Goal: Information Seeking & Learning: Learn about a topic

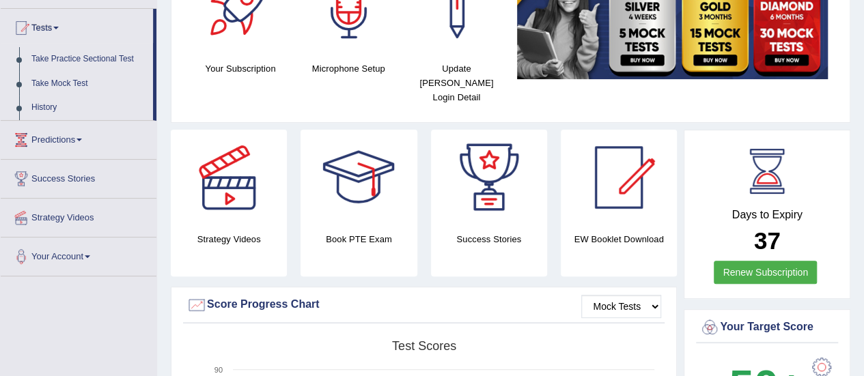
scroll to position [137, 0]
click at [40, 21] on link "Tests" at bounding box center [77, 26] width 152 height 34
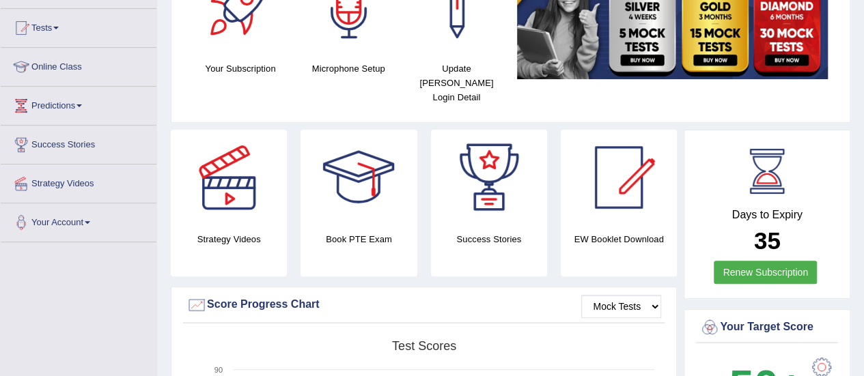
click at [53, 62] on link "Online Class" at bounding box center [79, 65] width 156 height 34
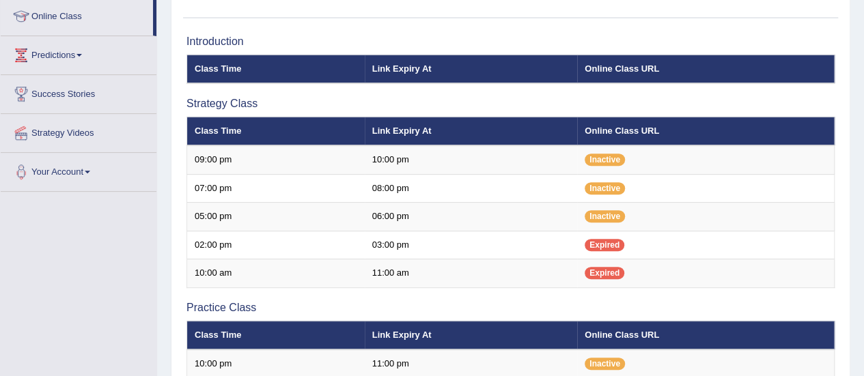
scroll to position [76, 0]
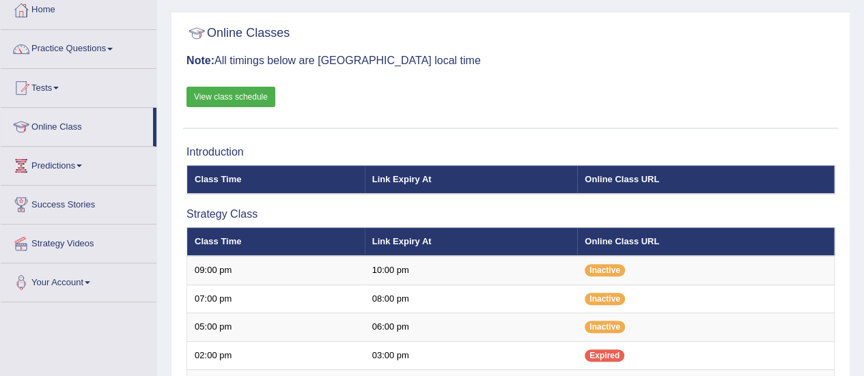
click at [236, 95] on link "View class schedule" at bounding box center [230, 97] width 89 height 20
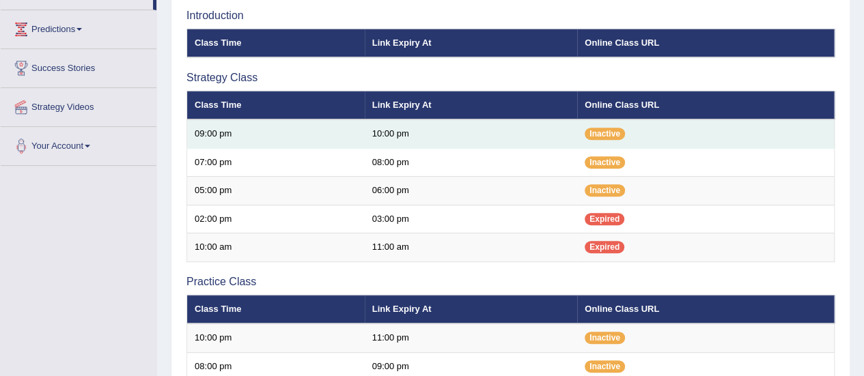
click at [266, 133] on td "09:00 pm" at bounding box center [275, 133] width 177 height 29
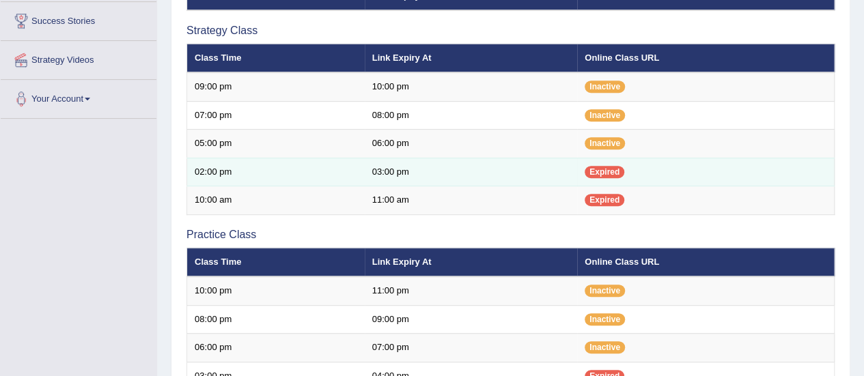
scroll to position [281, 0]
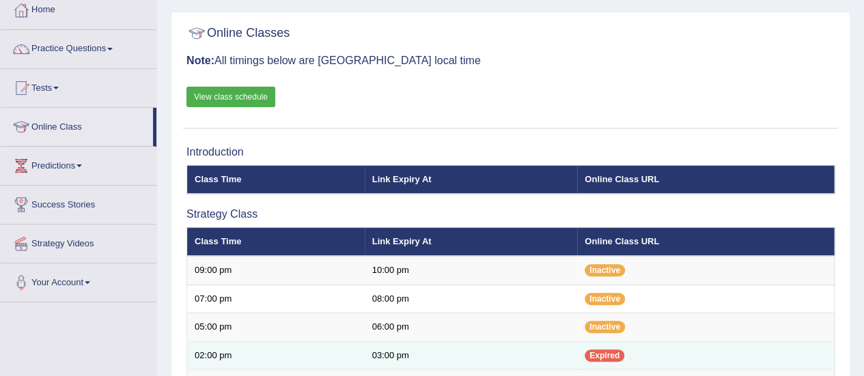
scroll to position [213, 0]
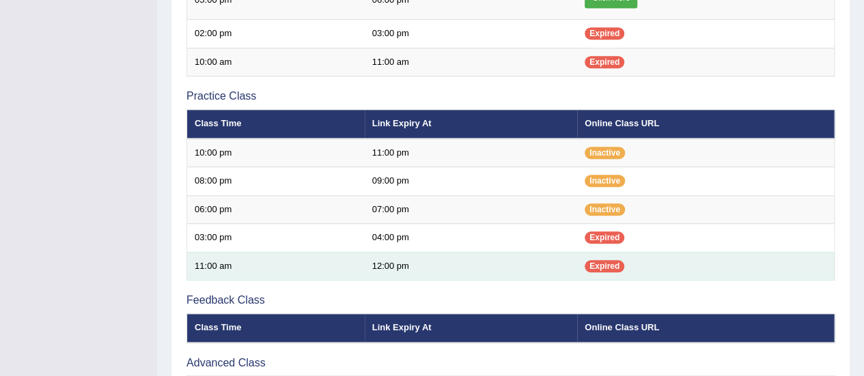
scroll to position [273, 0]
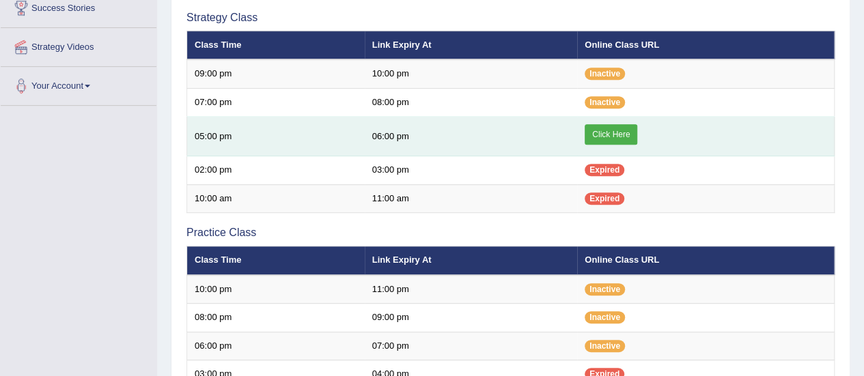
click at [610, 131] on link "Click Here" at bounding box center [610, 134] width 53 height 20
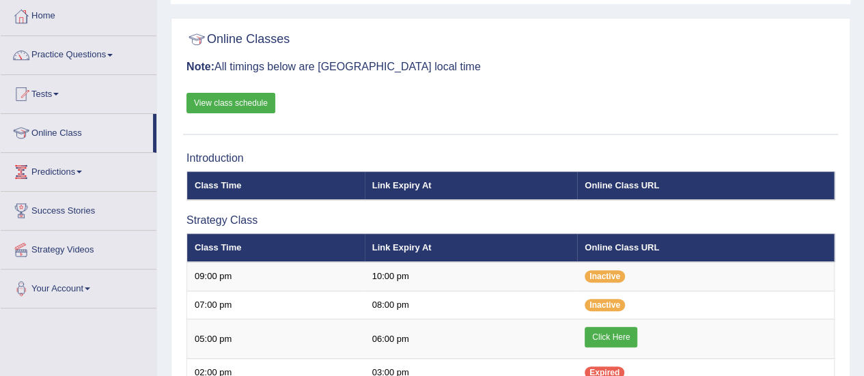
scroll to position [68, 0]
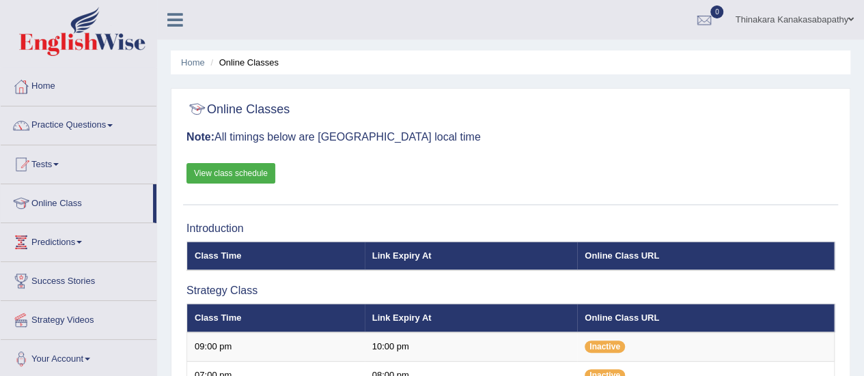
click at [217, 169] on link "View class schedule" at bounding box center [230, 173] width 89 height 20
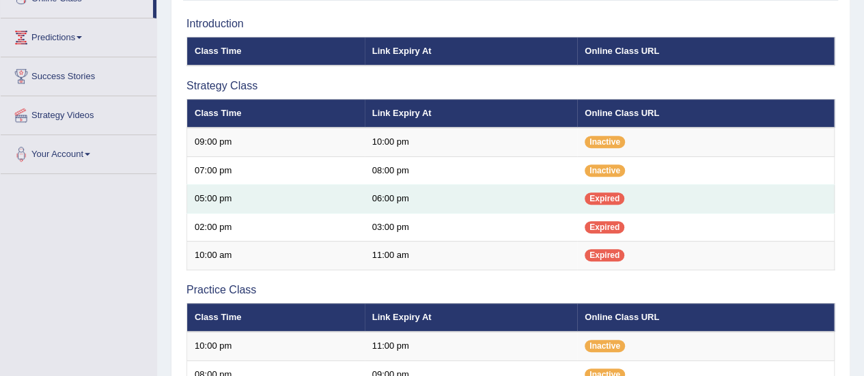
scroll to position [273, 0]
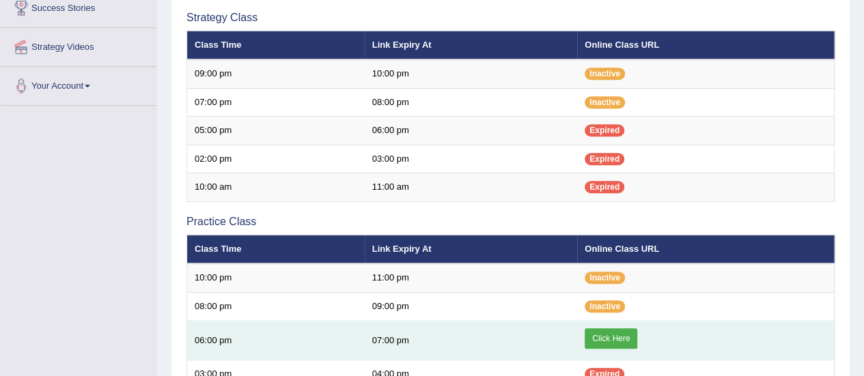
click at [629, 332] on link "Click Here" at bounding box center [610, 338] width 53 height 20
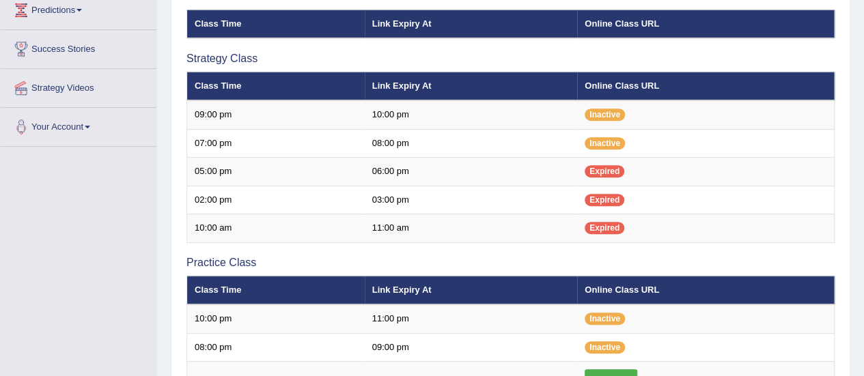
scroll to position [19, 0]
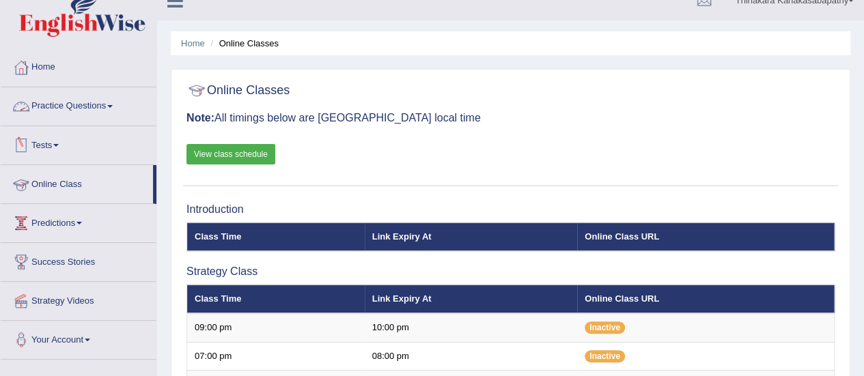
click at [105, 102] on link "Practice Questions" at bounding box center [79, 104] width 156 height 34
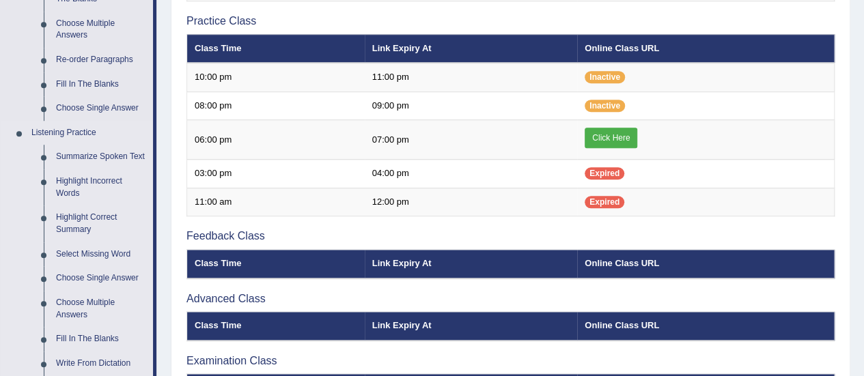
scroll to position [497, 0]
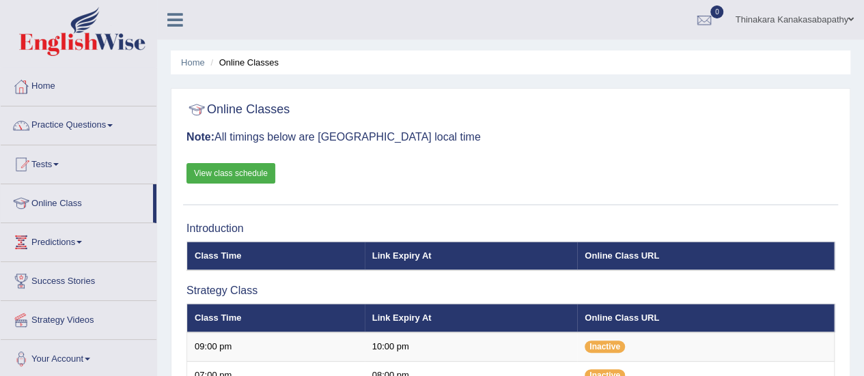
click at [89, 122] on link "Practice Questions" at bounding box center [79, 123] width 156 height 34
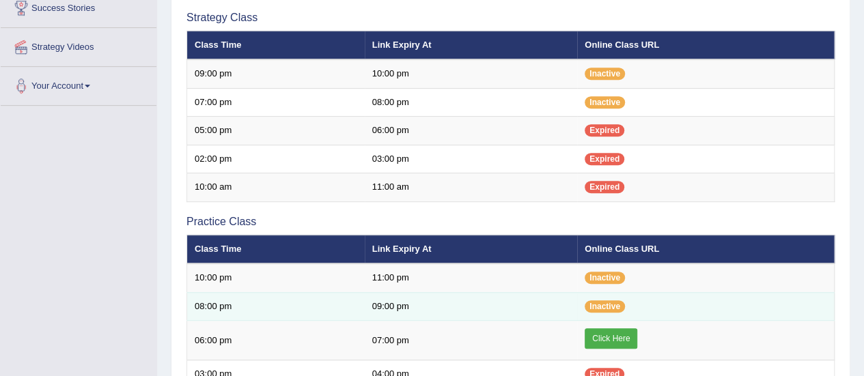
scroll to position [341, 0]
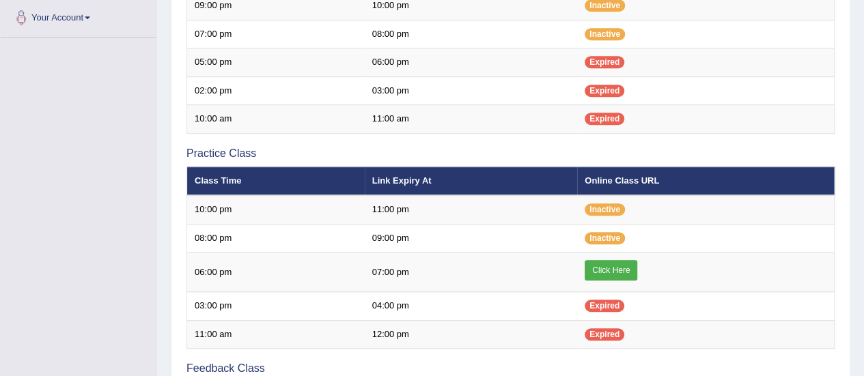
scroll to position [205, 0]
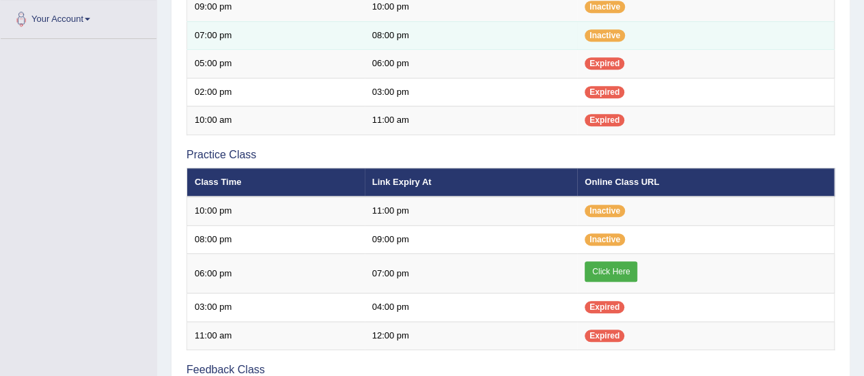
scroll to position [169, 0]
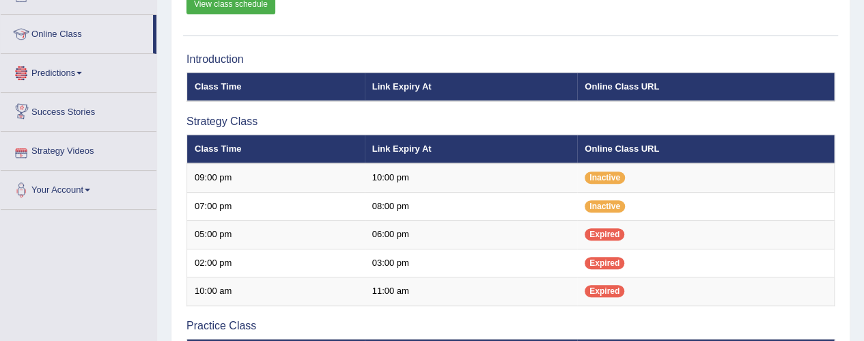
click at [63, 69] on link "Predictions" at bounding box center [79, 71] width 156 height 34
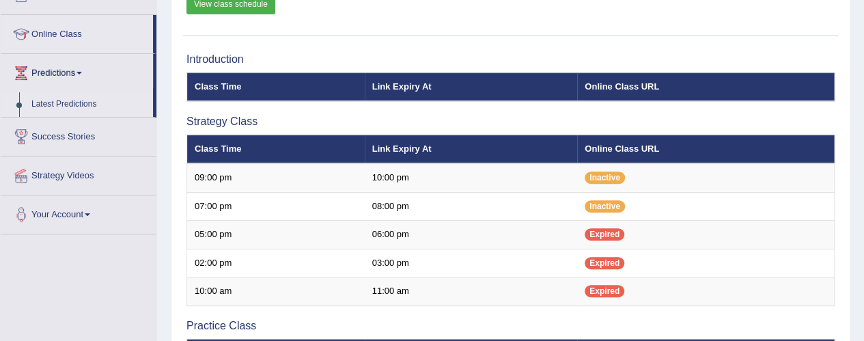
click at [156, 94] on li "Predictions Latest Predictions" at bounding box center [79, 85] width 156 height 63
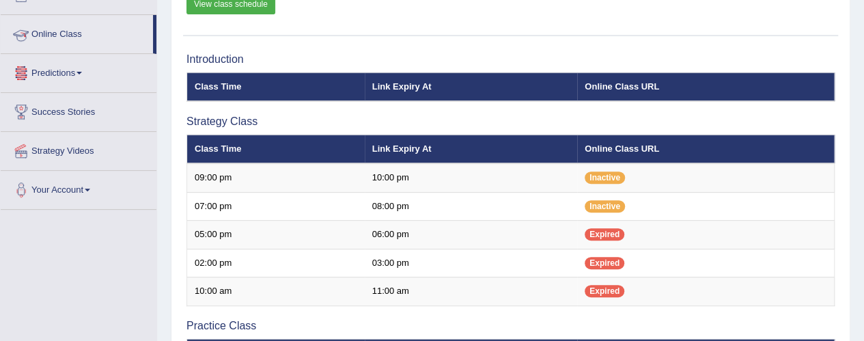
click at [156, 42] on li "Online Class" at bounding box center [79, 34] width 156 height 39
drag, startPoint x: 156, startPoint y: 42, endPoint x: 163, endPoint y: 5, distance: 37.6
click at [161, 9] on div "Toggle navigation Home Practice Questions Speaking Practice Read Aloud Repeat S…" at bounding box center [432, 301] width 864 height 940
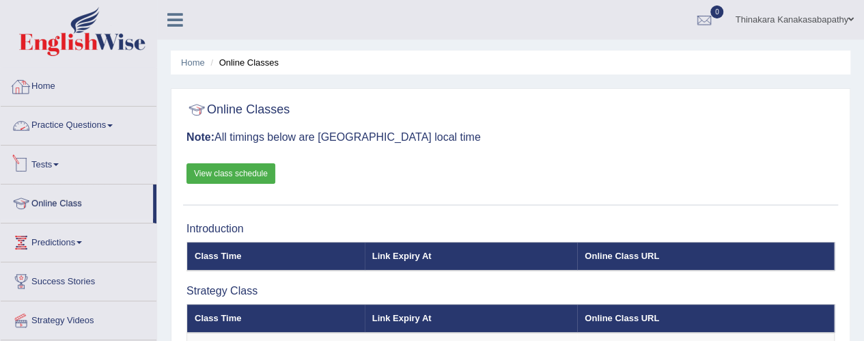
click at [67, 122] on link "Practice Questions" at bounding box center [79, 123] width 156 height 34
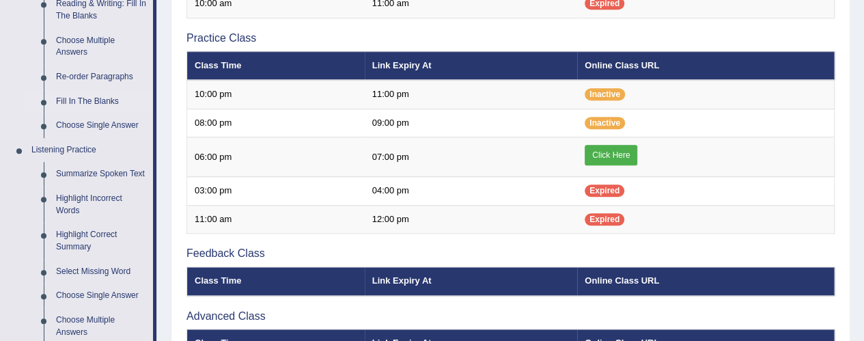
scroll to position [478, 0]
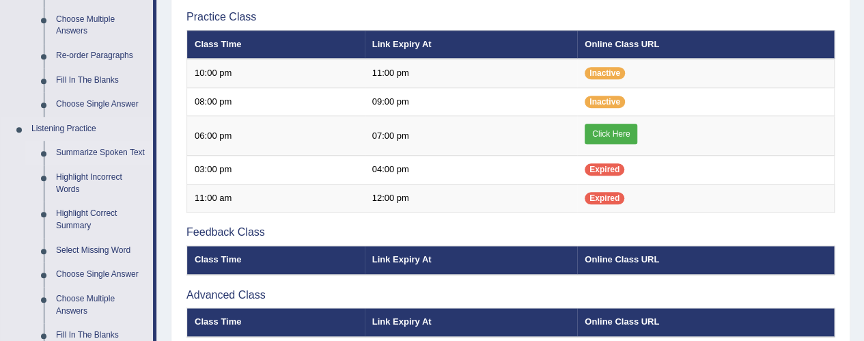
click at [100, 150] on link "Summarize Spoken Text" at bounding box center [101, 153] width 103 height 25
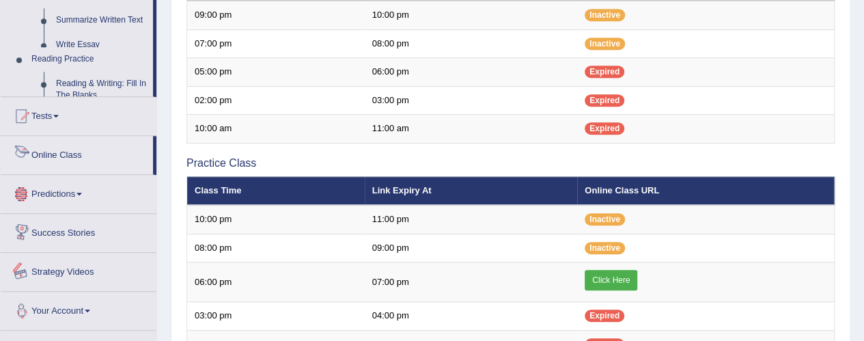
scroll to position [479, 0]
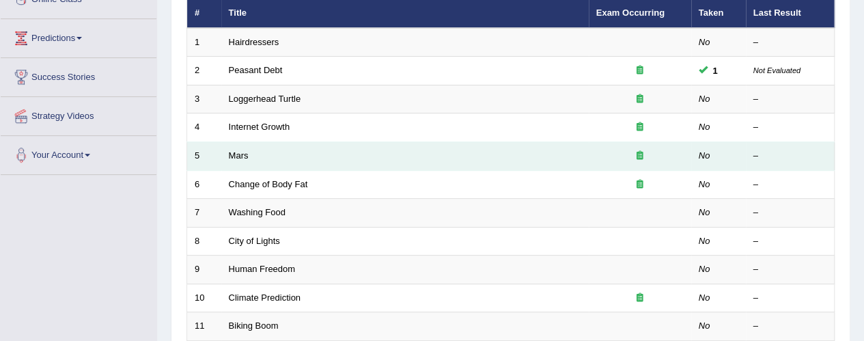
scroll to position [205, 0]
click at [242, 150] on link "Mars" at bounding box center [239, 155] width 20 height 10
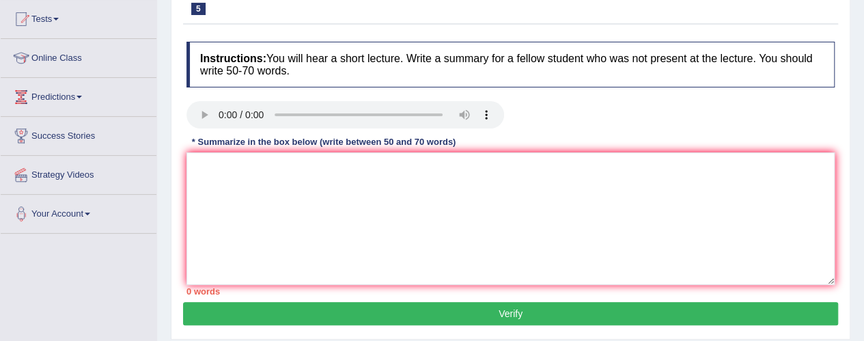
scroll to position [205, 0]
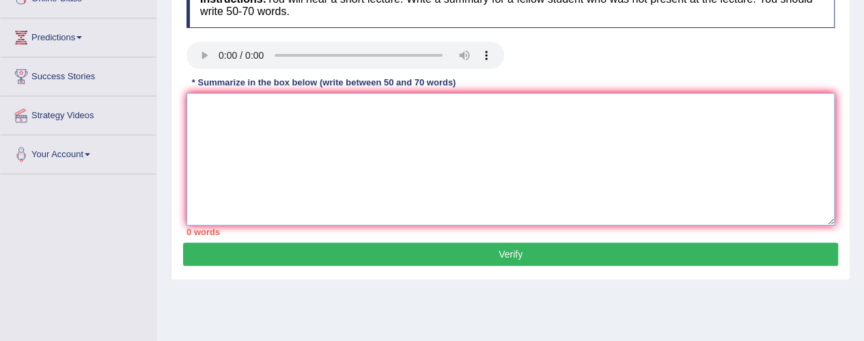
click at [330, 139] on textarea at bounding box center [510, 159] width 648 height 132
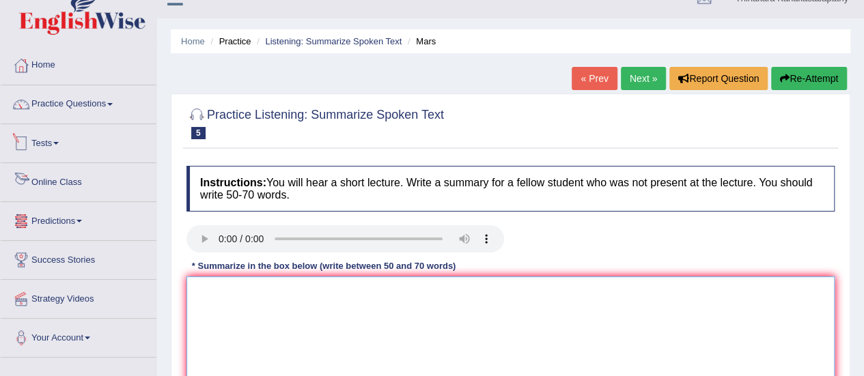
scroll to position [0, 0]
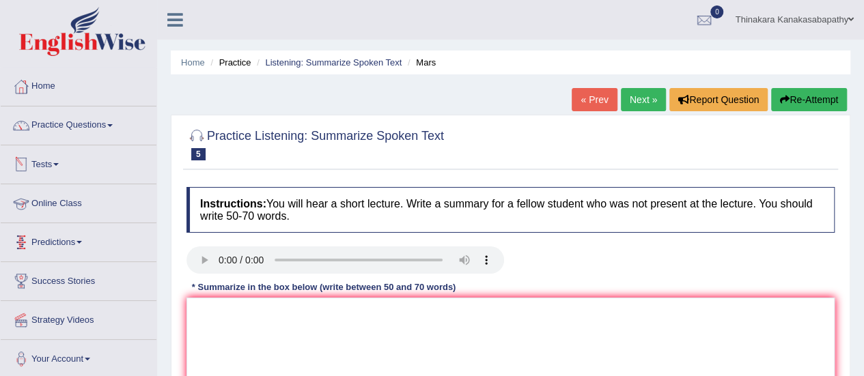
click at [44, 162] on link "Tests" at bounding box center [79, 162] width 156 height 34
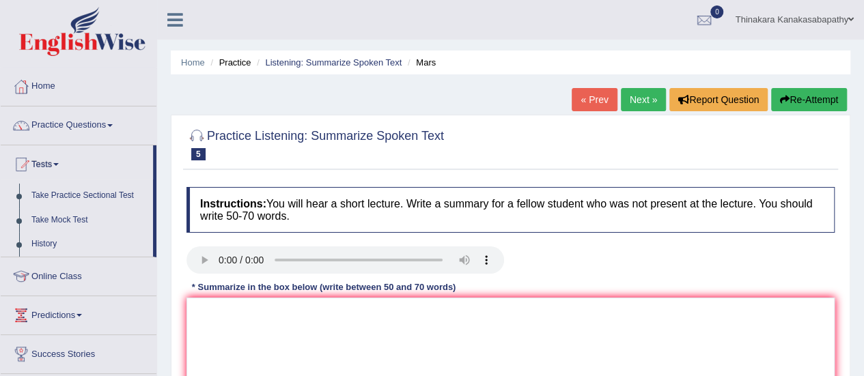
click at [59, 272] on link "Online Class" at bounding box center [79, 274] width 156 height 34
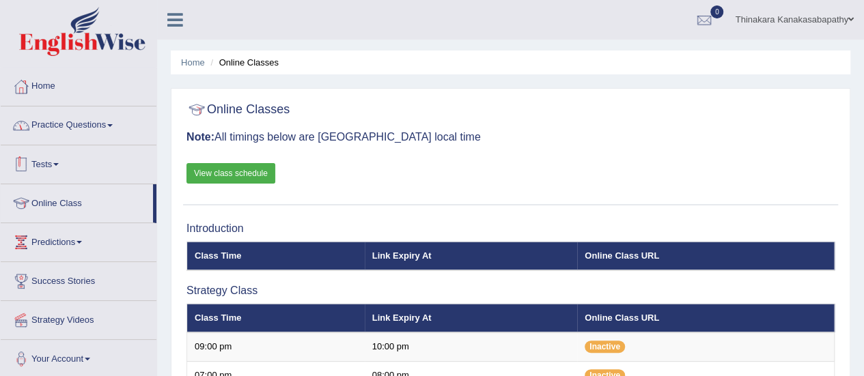
click at [94, 119] on link "Practice Questions" at bounding box center [79, 123] width 156 height 34
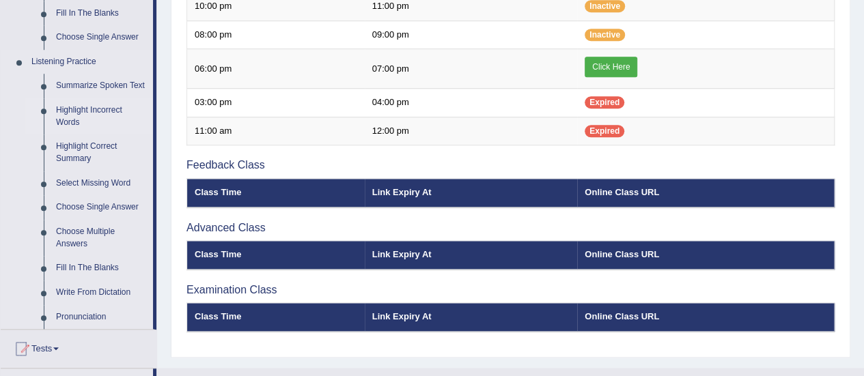
scroll to position [546, 0]
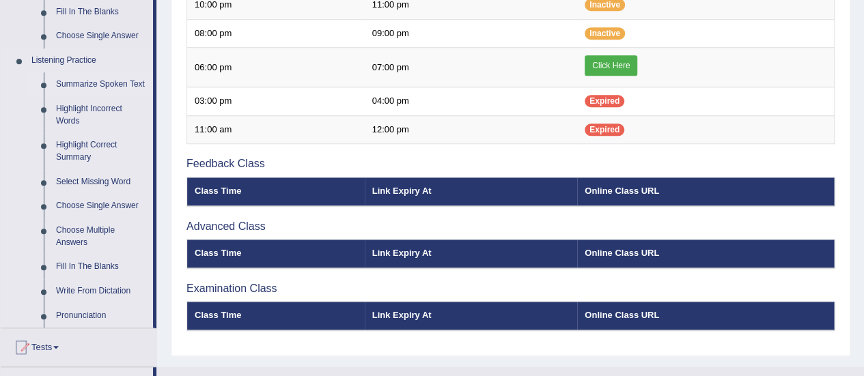
click at [124, 83] on link "Summarize Spoken Text" at bounding box center [101, 84] width 103 height 25
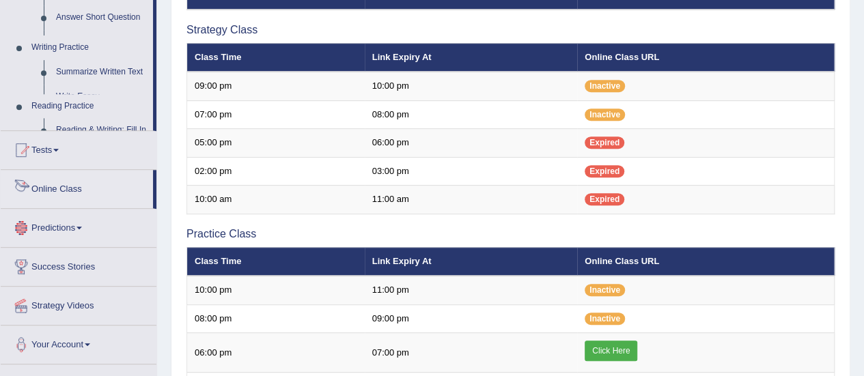
scroll to position [501, 0]
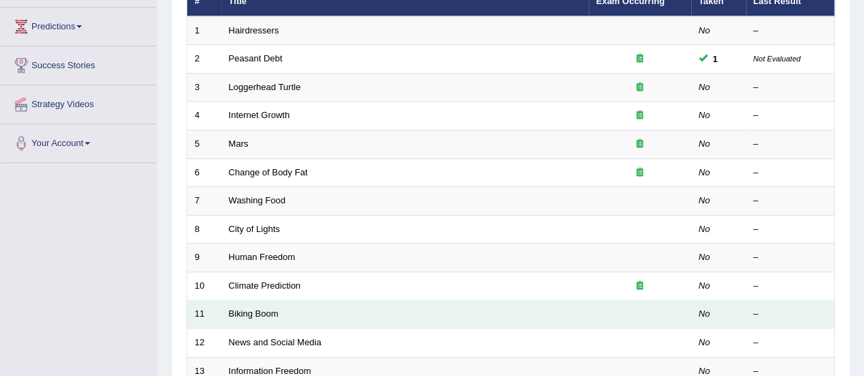
scroll to position [205, 0]
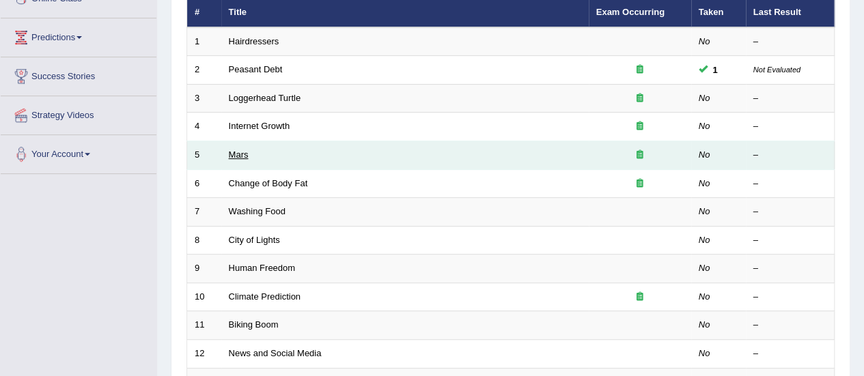
click at [246, 150] on link "Mars" at bounding box center [239, 155] width 20 height 10
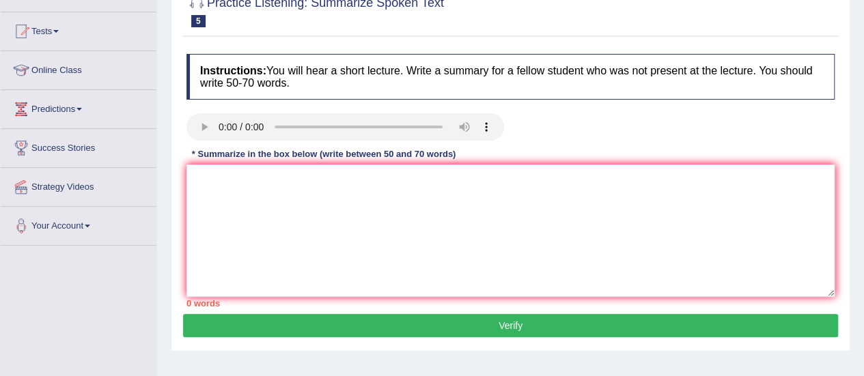
scroll to position [137, 0]
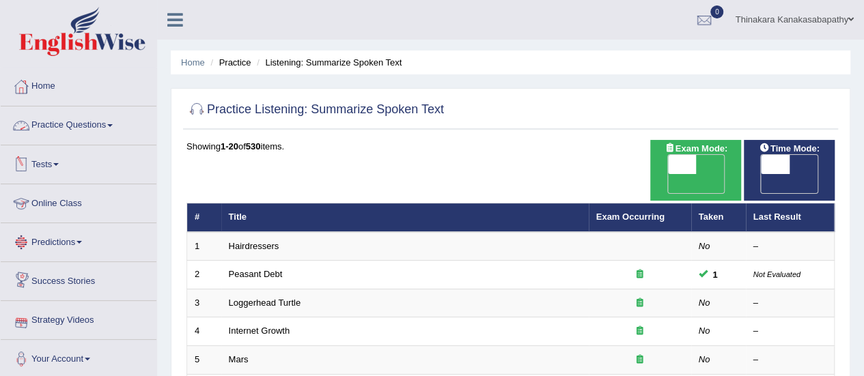
click at [92, 120] on link "Practice Questions" at bounding box center [79, 123] width 156 height 34
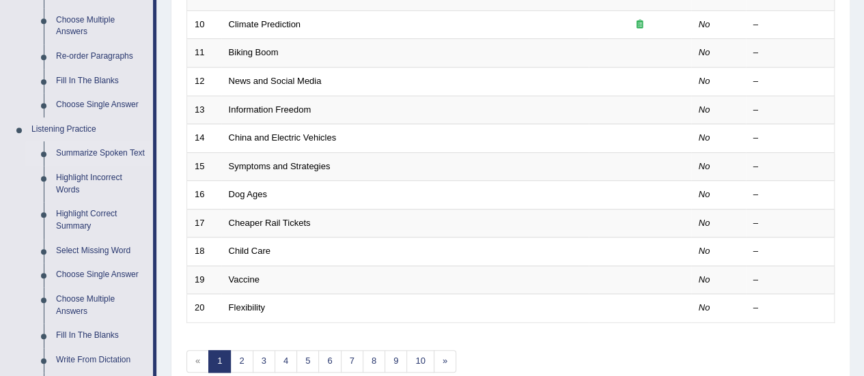
scroll to position [478, 0]
click at [98, 178] on link "Highlight Incorrect Words" at bounding box center [101, 183] width 103 height 36
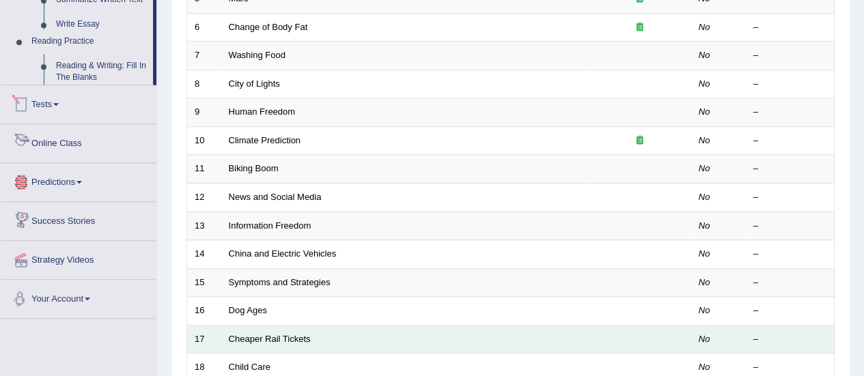
scroll to position [491, 0]
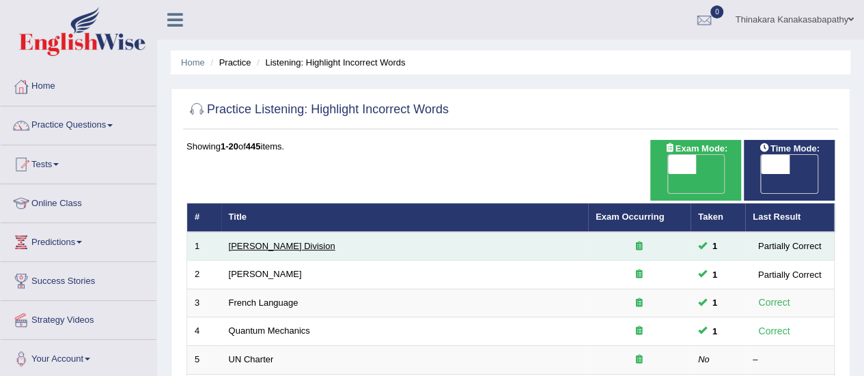
click at [273, 241] on link "[PERSON_NAME] Division" at bounding box center [282, 246] width 106 height 10
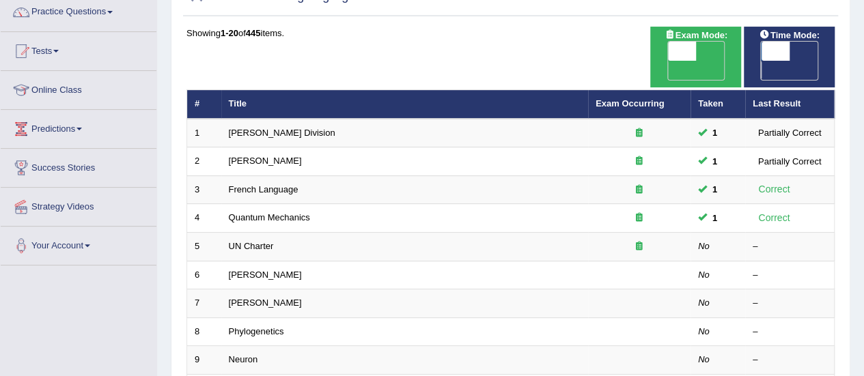
scroll to position [205, 0]
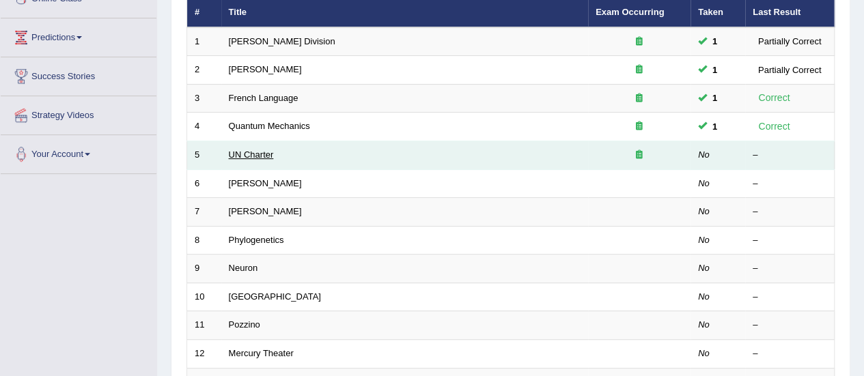
click at [233, 150] on link "UN Charter" at bounding box center [251, 155] width 45 height 10
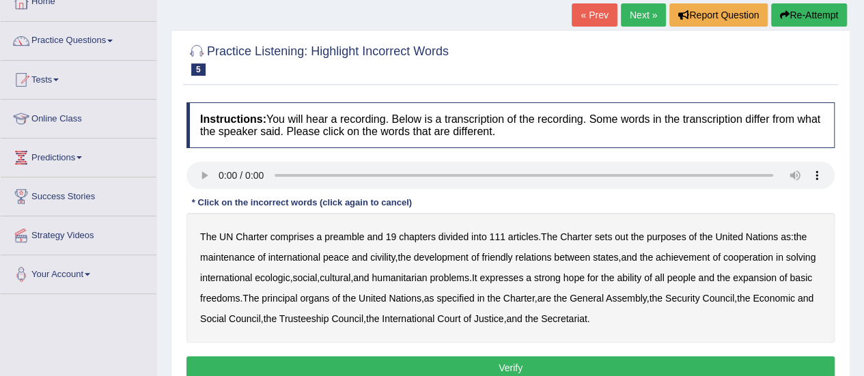
scroll to position [205, 0]
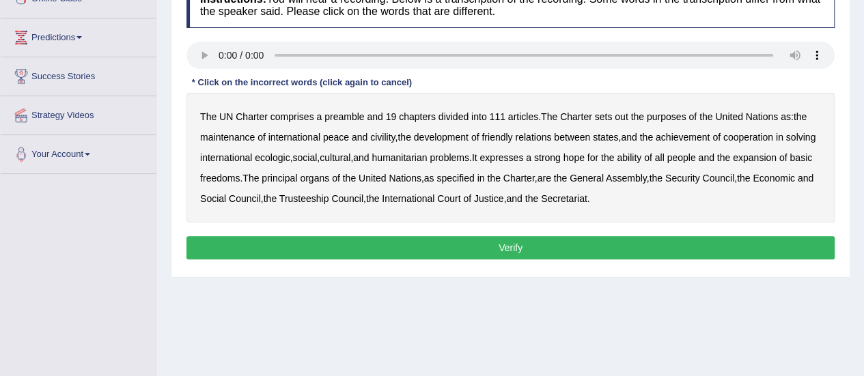
click at [626, 117] on b "out" at bounding box center [620, 116] width 13 height 11
click at [623, 117] on b "out" at bounding box center [620, 116] width 13 height 11
click at [378, 134] on b "civility" at bounding box center [382, 137] width 25 height 11
click at [289, 158] on b "ecologic" at bounding box center [272, 157] width 35 height 11
click at [641, 161] on b "ability" at bounding box center [628, 157] width 25 height 11
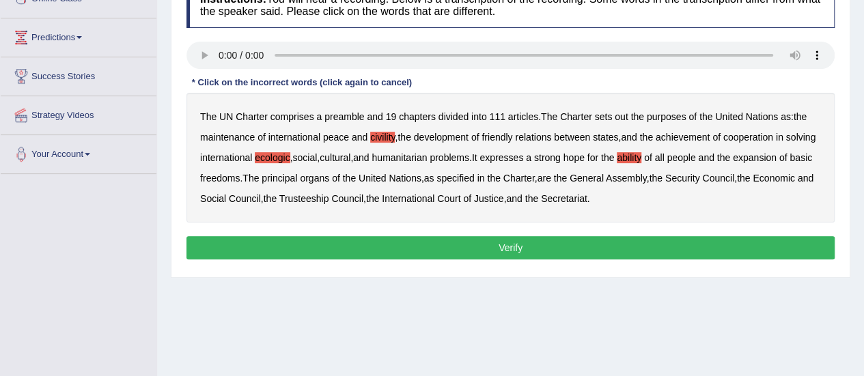
click at [520, 251] on button "Verify" at bounding box center [510, 247] width 648 height 23
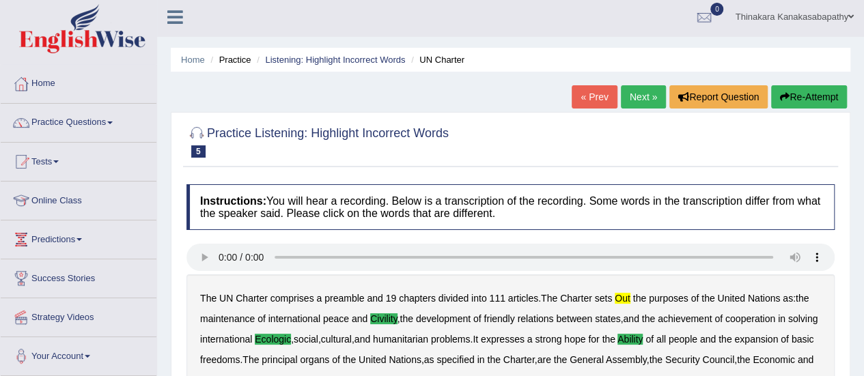
scroll to position [0, 0]
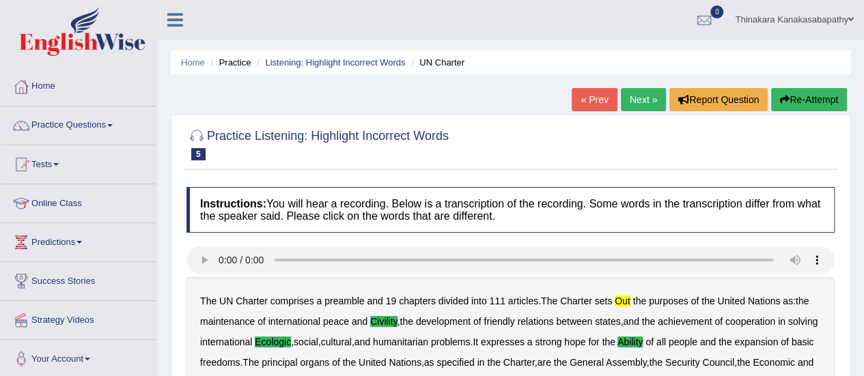
click at [631, 100] on link "Next »" at bounding box center [643, 99] width 45 height 23
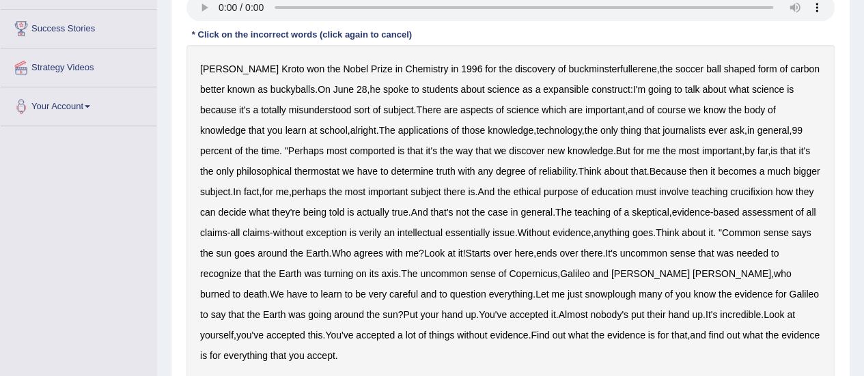
scroll to position [273, 0]
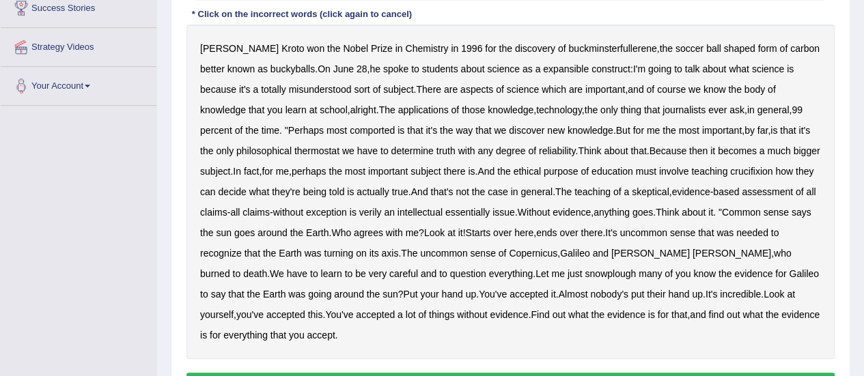
click at [543, 69] on b "expansible" at bounding box center [566, 68] width 46 height 11
click at [320, 135] on div "Harold Kroto won the Nobel Prize in Chemistry in 1996 for the discovery of buck…" at bounding box center [510, 192] width 648 height 335
click at [350, 132] on b "comported" at bounding box center [372, 130] width 45 height 11
click at [294, 152] on b "thermostat" at bounding box center [316, 150] width 45 height 11
click at [772, 169] on b "crucifixion" at bounding box center [751, 171] width 42 height 11
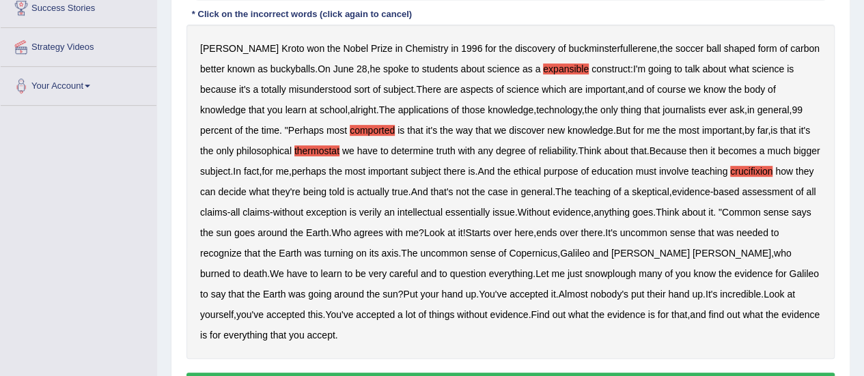
click at [382, 210] on b "verily" at bounding box center [370, 212] width 23 height 11
click at [584, 272] on b "snowplough" at bounding box center [609, 273] width 51 height 11
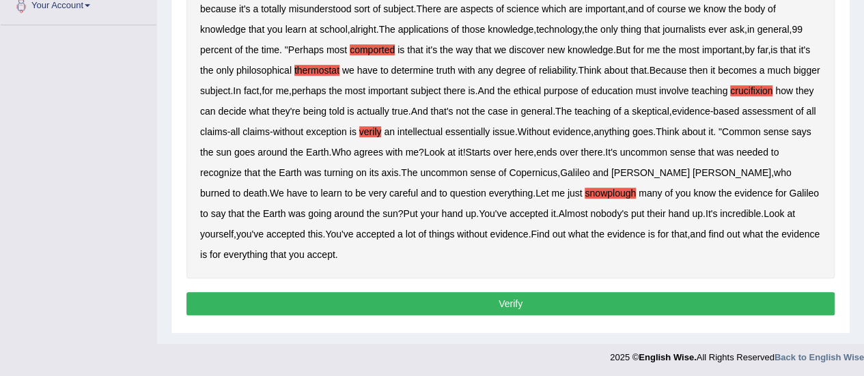
click at [468, 307] on button "Verify" at bounding box center [510, 303] width 648 height 23
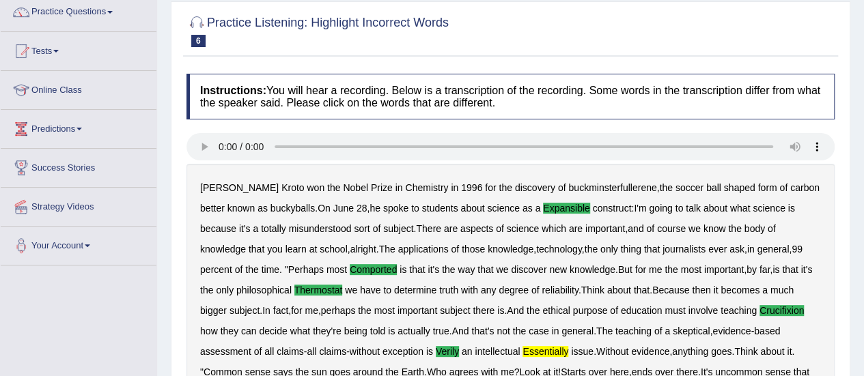
scroll to position [0, 0]
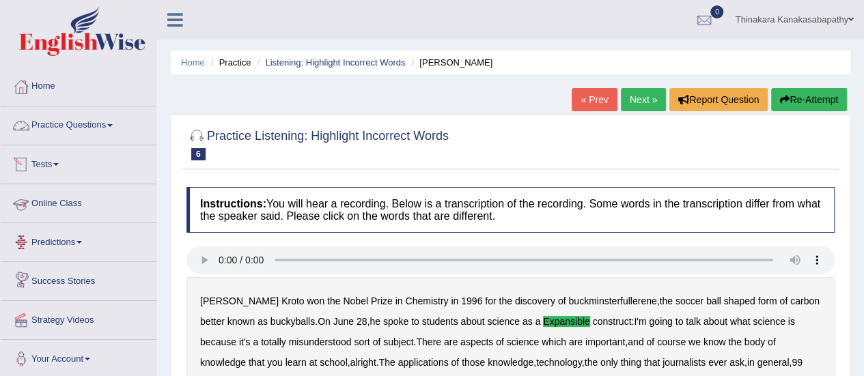
click at [70, 122] on link "Practice Questions" at bounding box center [79, 123] width 156 height 34
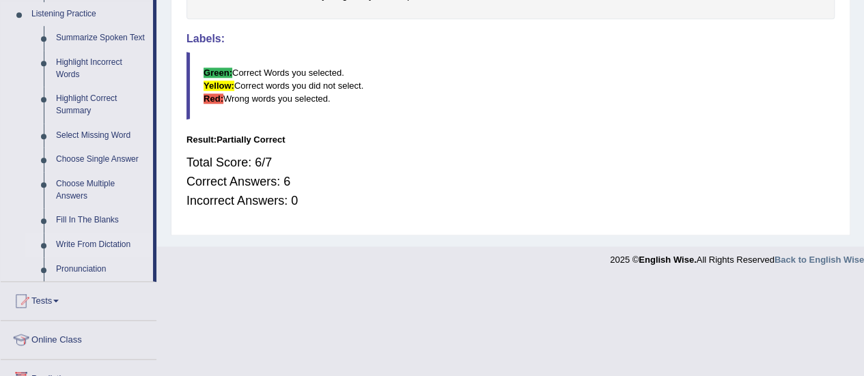
scroll to position [614, 0]
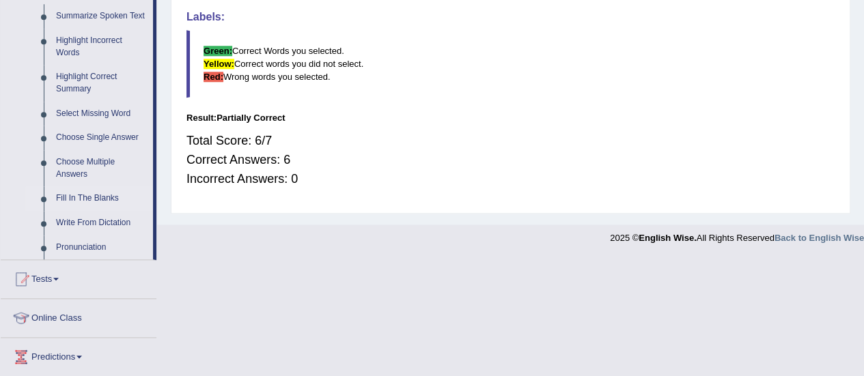
click at [98, 199] on link "Fill In The Blanks" at bounding box center [101, 198] width 103 height 25
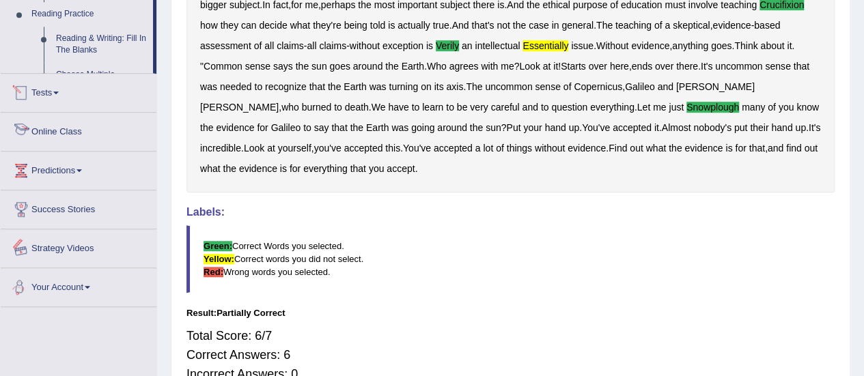
scroll to position [494, 0]
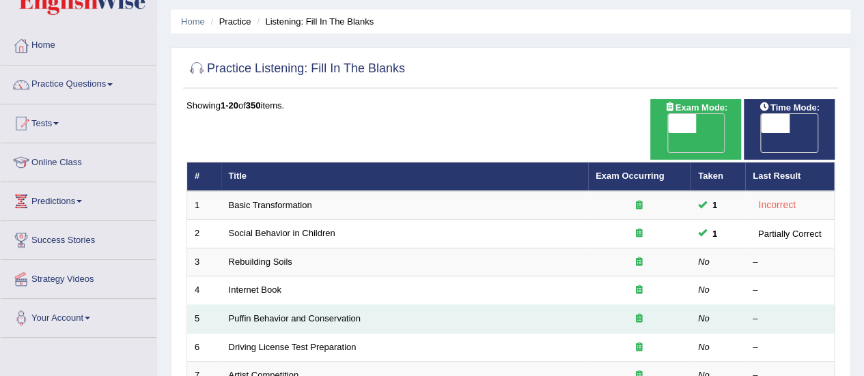
scroll to position [137, 0]
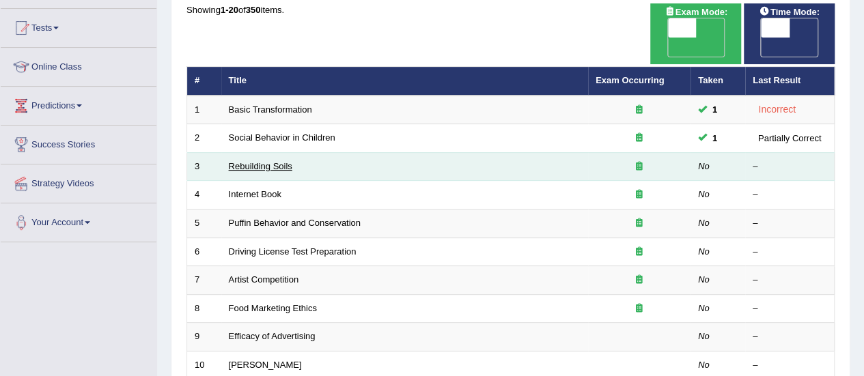
click at [282, 161] on link "Rebuilding Soils" at bounding box center [260, 166] width 63 height 10
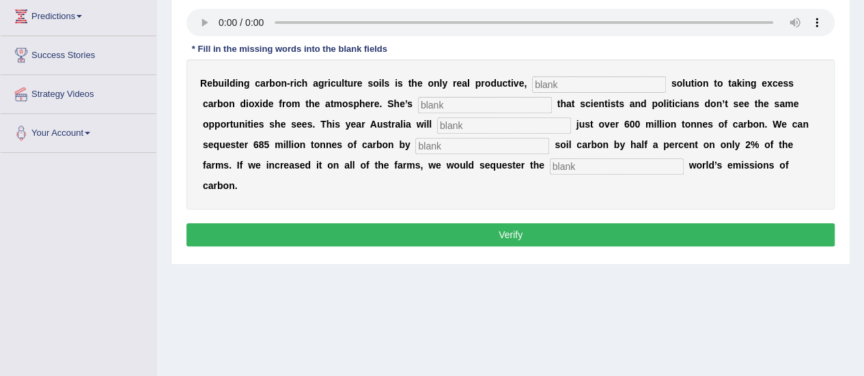
scroll to position [205, 0]
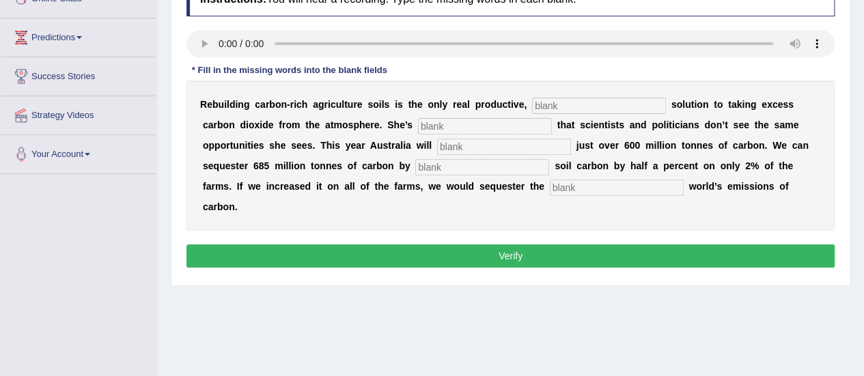
click at [532, 98] on input "text" at bounding box center [599, 106] width 134 height 16
type input "permantrednt"
click at [418, 125] on input "text" at bounding box center [485, 126] width 134 height 16
type input "frustrated"
click at [415, 159] on input "text" at bounding box center [482, 167] width 134 height 16
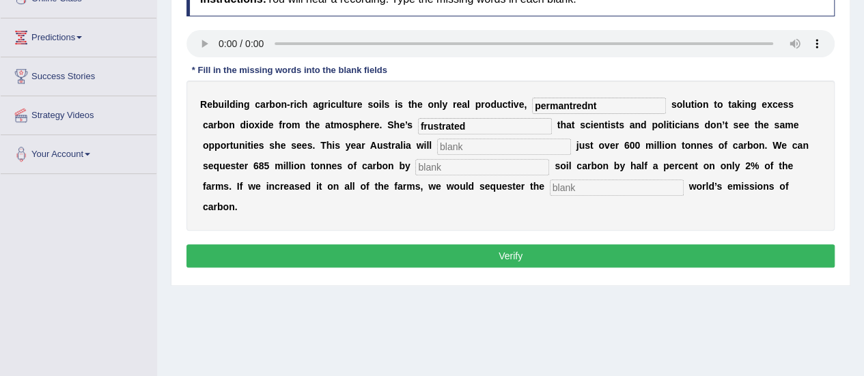
click at [437, 152] on input "text" at bounding box center [504, 147] width 134 height 16
type input "adnit"
click at [415, 169] on input "text" at bounding box center [482, 167] width 134 height 16
type input "increSING"
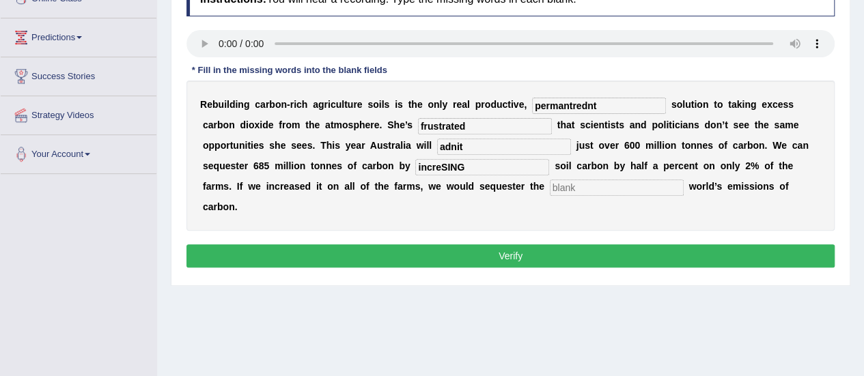
click at [550, 180] on input "text" at bounding box center [617, 188] width 134 height 16
type input "whole"
click at [415, 163] on input "increSING" at bounding box center [482, 167] width 134 height 16
type input "increasing"
click at [437, 150] on input "adnit" at bounding box center [504, 147] width 134 height 16
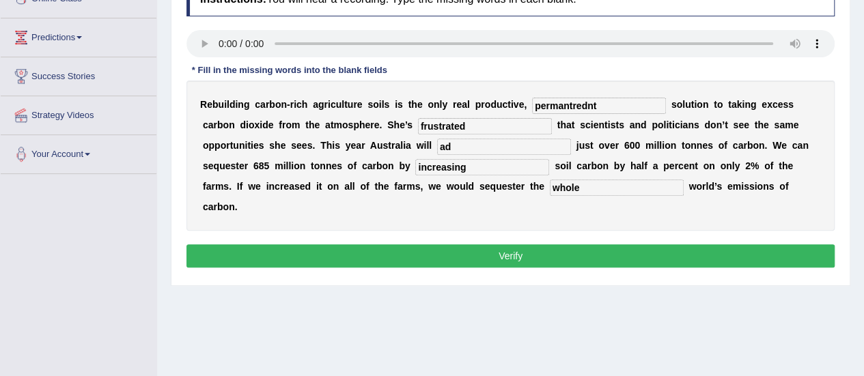
type input "a"
type input "emit"
click at [418, 130] on input "frustrated" at bounding box center [485, 126] width 134 height 16
click at [601, 111] on input "permantrednt" at bounding box center [599, 106] width 134 height 16
type input "permanent"
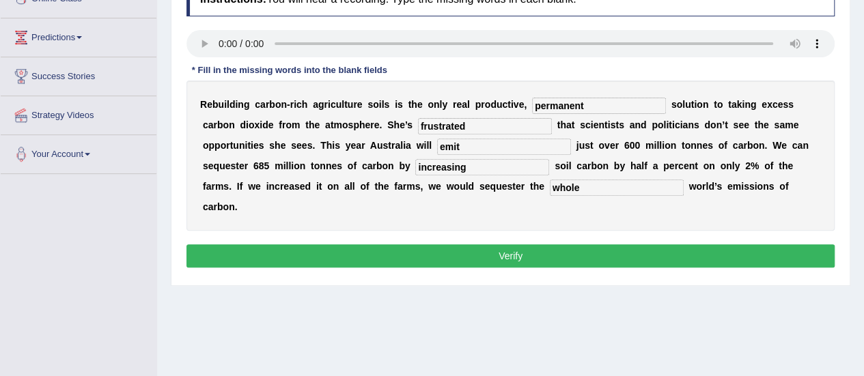
click at [497, 244] on button "Verify" at bounding box center [510, 255] width 648 height 23
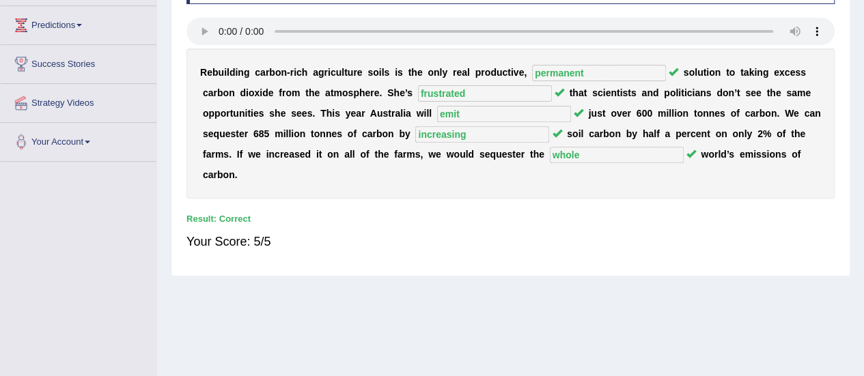
scroll to position [67, 0]
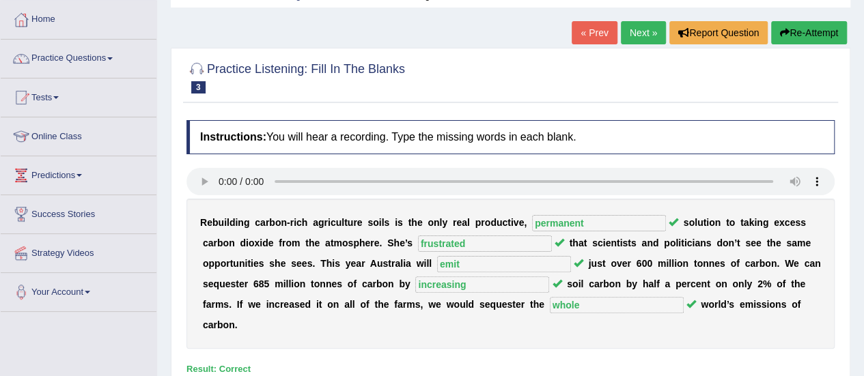
click at [639, 33] on link "Next »" at bounding box center [643, 32] width 45 height 23
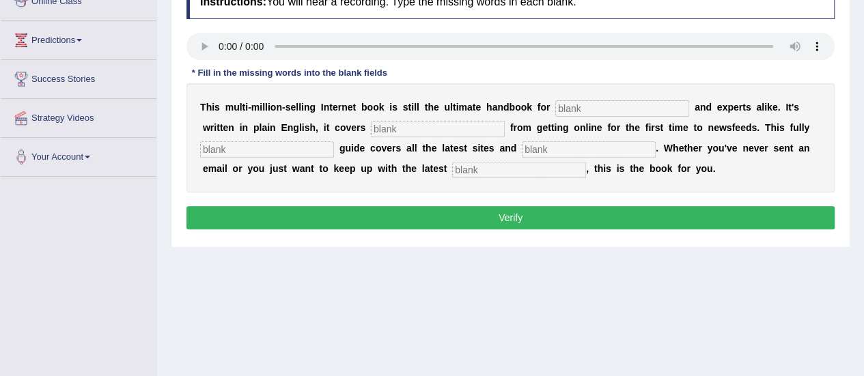
scroll to position [205, 0]
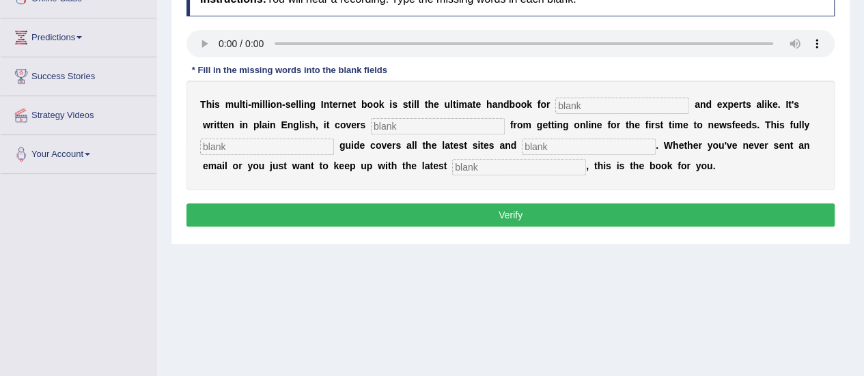
click at [580, 104] on input "text" at bounding box center [622, 106] width 134 height 16
click at [572, 106] on input "text" at bounding box center [622, 106] width 134 height 16
type input "nurvouses"
click at [375, 119] on input "text" at bounding box center [438, 126] width 134 height 16
type input "everything"
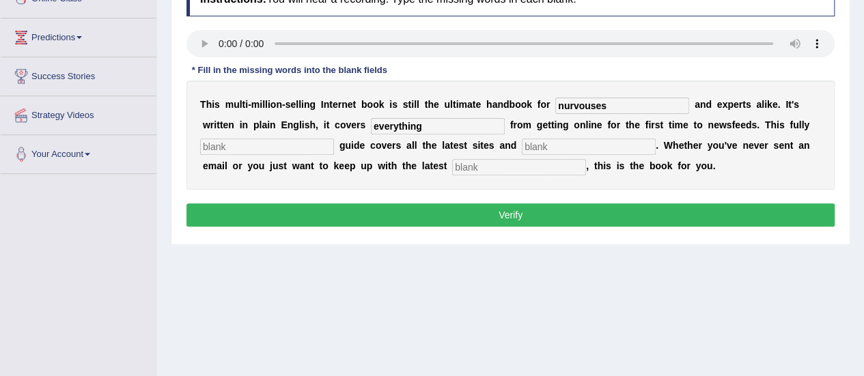
click at [244, 148] on input "text" at bounding box center [267, 147] width 134 height 16
type input "revised"
click at [548, 141] on input "text" at bounding box center [589, 147] width 134 height 16
type input "cruises"
click at [457, 159] on input "text" at bounding box center [519, 167] width 134 height 16
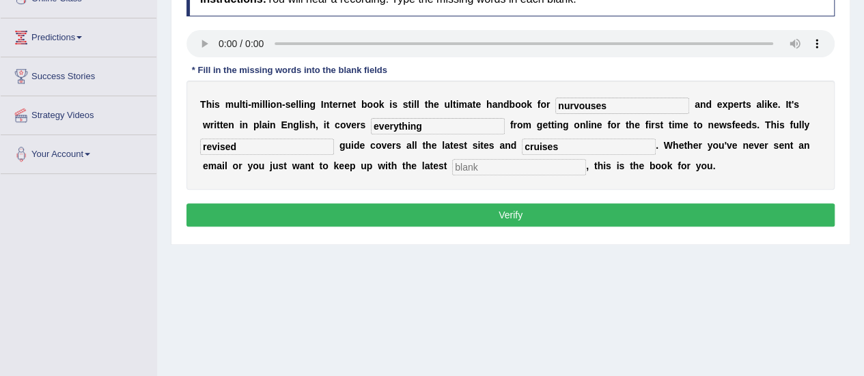
click at [457, 159] on input "text" at bounding box center [519, 167] width 134 height 16
type input "developments"
click at [545, 141] on input "cruises" at bounding box center [589, 147] width 134 height 16
click at [522, 147] on input "craises" at bounding box center [589, 147] width 134 height 16
type input "crises"
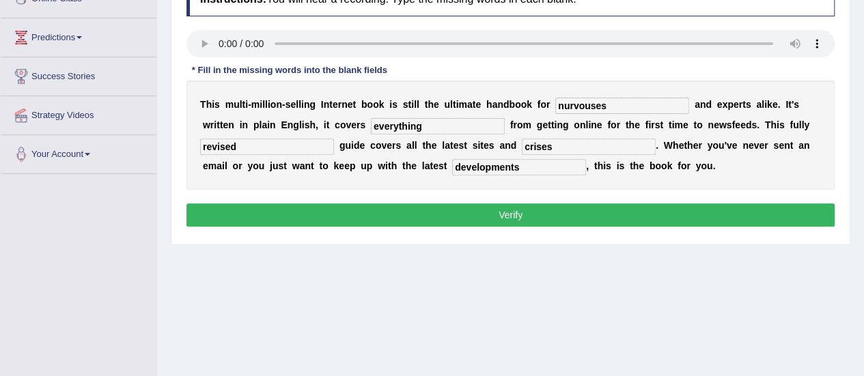
click at [248, 143] on input "revised" at bounding box center [267, 147] width 134 height 16
click at [374, 126] on input "everything" at bounding box center [438, 126] width 134 height 16
click at [613, 104] on input "nurvouses" at bounding box center [622, 106] width 134 height 16
type input "nervouses"
click at [522, 215] on button "Verify" at bounding box center [510, 214] width 648 height 23
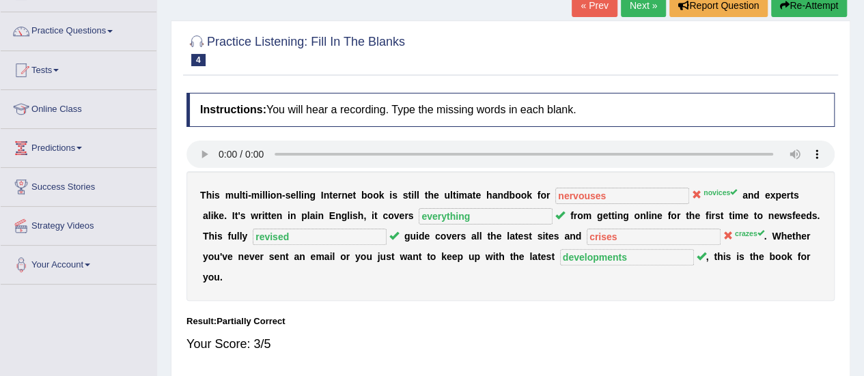
scroll to position [0, 0]
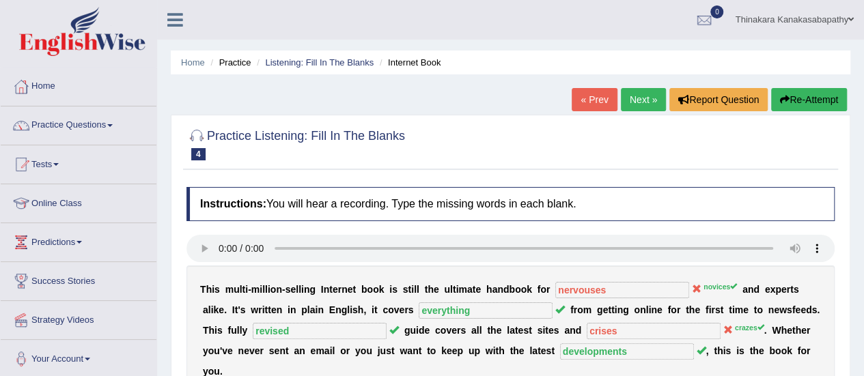
click at [649, 104] on link "Next »" at bounding box center [643, 99] width 45 height 23
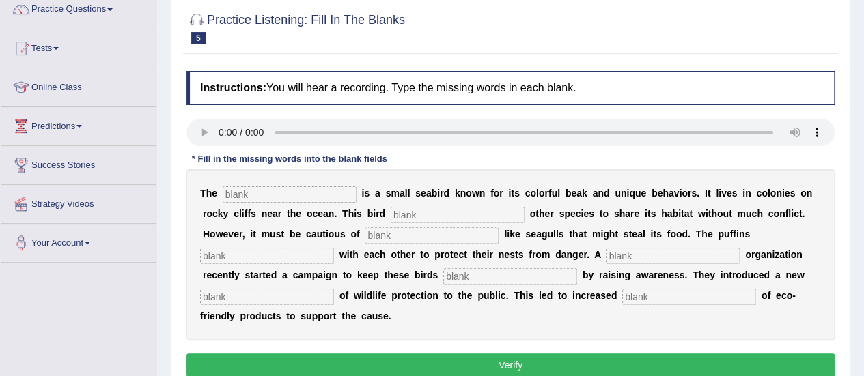
scroll to position [137, 0]
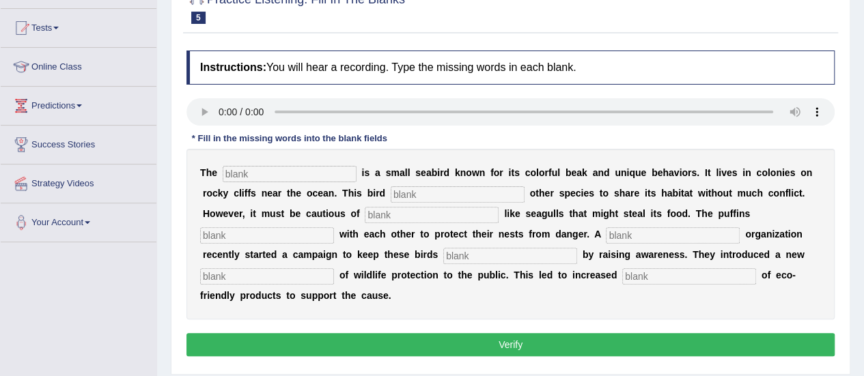
click at [231, 175] on input "text" at bounding box center [290, 174] width 134 height 16
click at [390, 199] on input "text" at bounding box center [457, 194] width 134 height 16
type input "allows"
click at [365, 212] on input "text" at bounding box center [432, 215] width 134 height 16
type input "prsir"
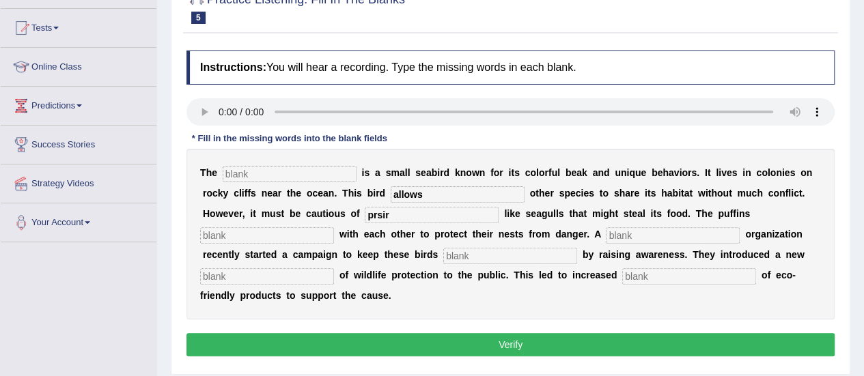
click at [334, 227] on input "text" at bounding box center [267, 235] width 134 height 16
type input "coloprate"
click at [606, 236] on input "text" at bounding box center [673, 235] width 134 height 16
type input "coperqtes"
click at [443, 258] on input "text" at bounding box center [510, 256] width 134 height 16
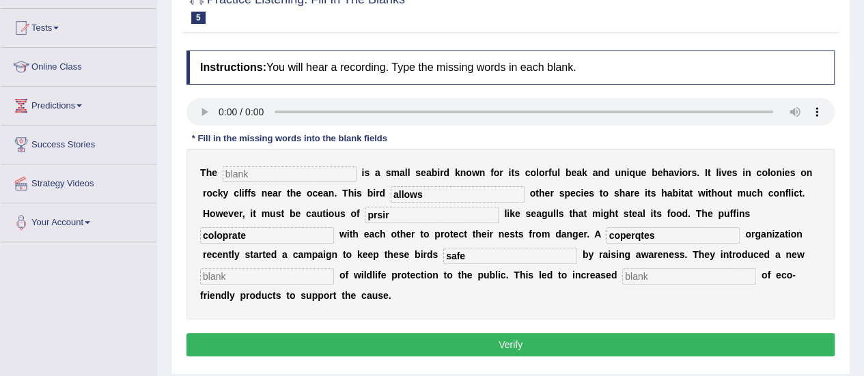
type input "safe"
click at [334, 268] on input "text" at bounding box center [267, 276] width 134 height 16
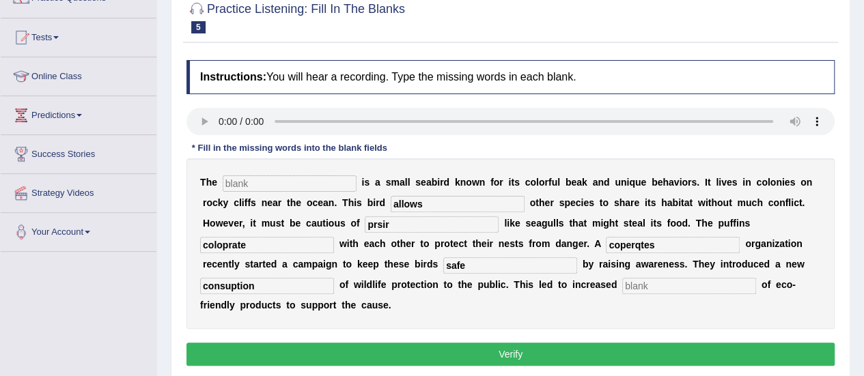
scroll to position [205, 0]
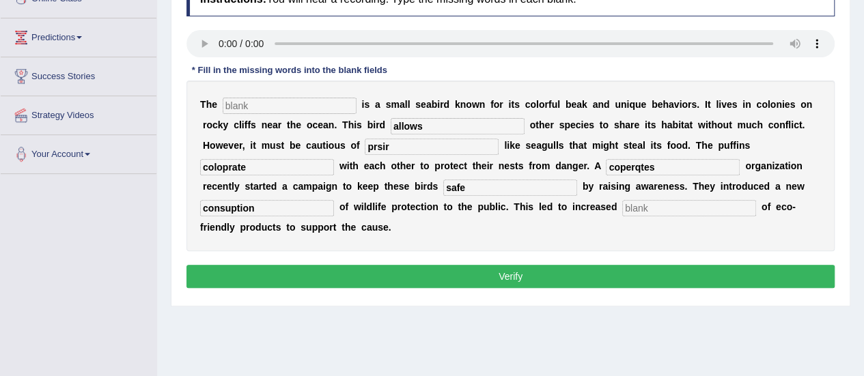
type input "consuption"
click at [622, 201] on input "text" at bounding box center [689, 208] width 134 height 16
type input "s"
type input "consumption"
click at [334, 200] on input "consuption" at bounding box center [267, 208] width 134 height 16
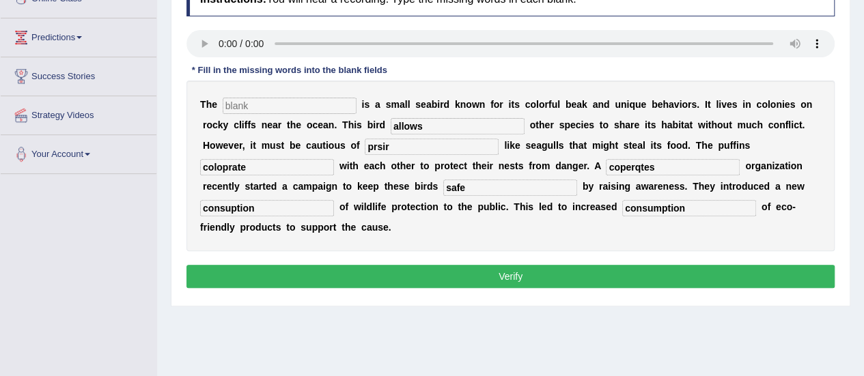
click at [622, 205] on input "consumption" at bounding box center [689, 208] width 134 height 16
click at [334, 200] on input "consuption" at bounding box center [267, 208] width 134 height 16
drag, startPoint x: 324, startPoint y: 206, endPoint x: 335, endPoint y: 217, distance: 15.4
click at [622, 207] on input "consumption" at bounding box center [689, 208] width 134 height 16
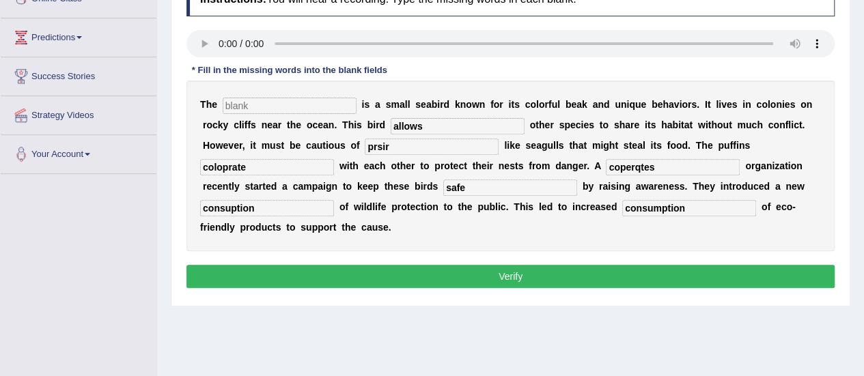
click at [334, 200] on input "consuption" at bounding box center [267, 208] width 134 height 16
type input "consuption"
click at [622, 205] on input "consumption" at bounding box center [689, 208] width 134 height 16
type input "consumtion"
click at [334, 200] on input "consuption" at bounding box center [267, 208] width 134 height 16
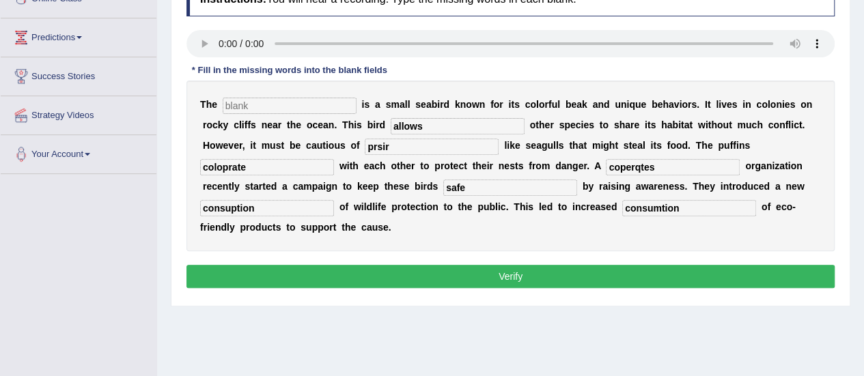
click at [606, 165] on input "coperqtes" at bounding box center [673, 167] width 134 height 16
click at [334, 159] on input "coloprate" at bounding box center [267, 167] width 134 height 16
type input "colloparate"
click at [606, 171] on input "coperqtes" at bounding box center [673, 167] width 134 height 16
type input "cooperate"
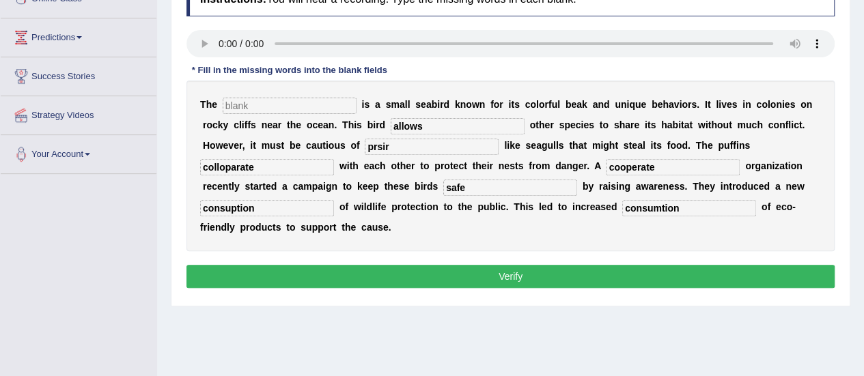
click at [248, 107] on input "text" at bounding box center [290, 106] width 134 height 16
type input "puffin"
click at [390, 130] on input "allows" at bounding box center [457, 126] width 134 height 16
click at [365, 148] on input "prsir" at bounding box center [432, 147] width 134 height 16
click at [443, 189] on input "safe" at bounding box center [510, 188] width 134 height 16
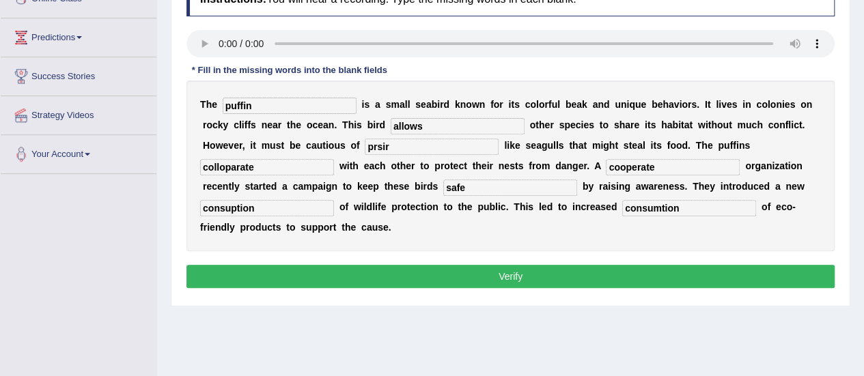
click at [508, 265] on button "Verify" at bounding box center [510, 276] width 648 height 23
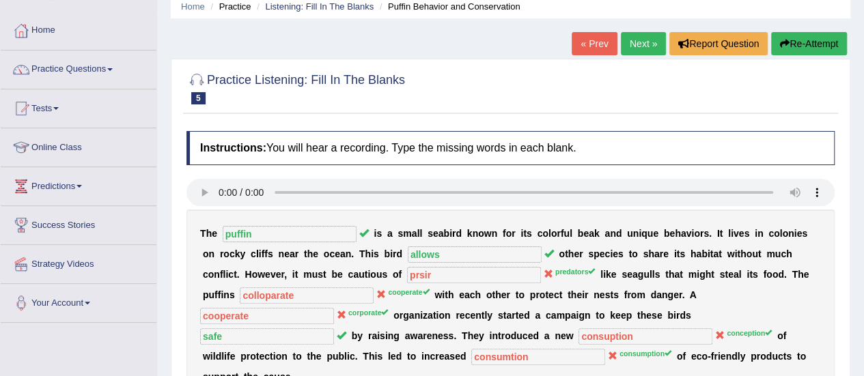
scroll to position [0, 0]
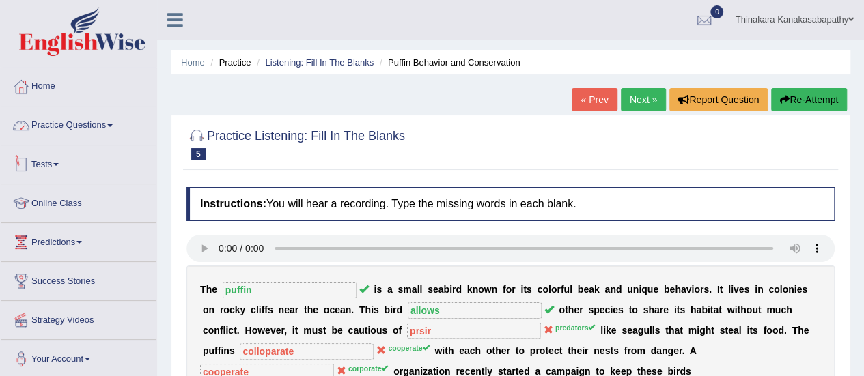
click at [91, 119] on link "Practice Questions" at bounding box center [79, 123] width 156 height 34
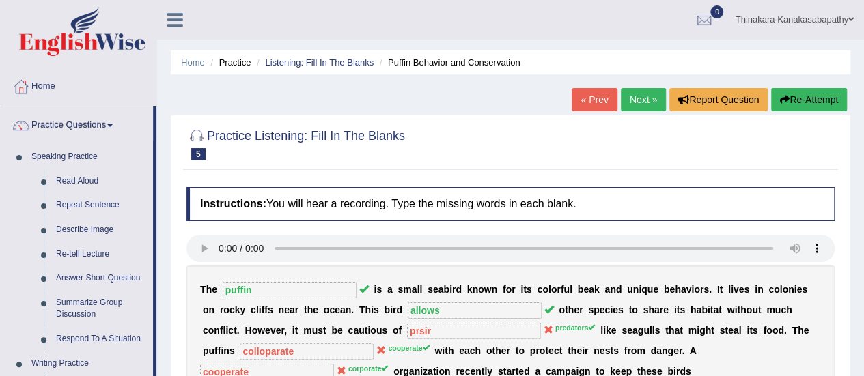
click at [634, 103] on link "Next »" at bounding box center [643, 99] width 45 height 23
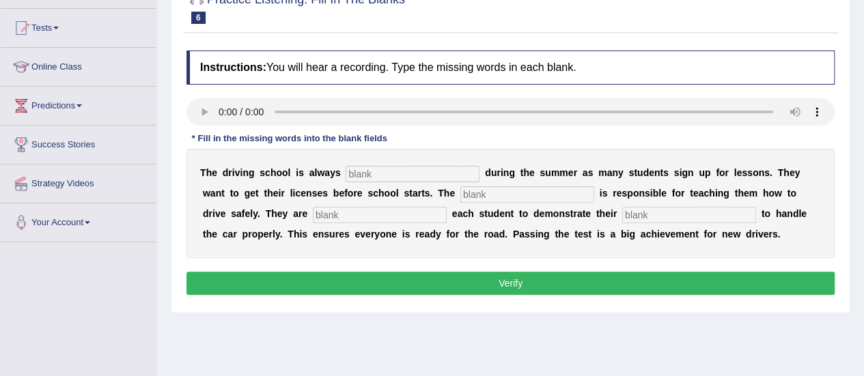
scroll to position [137, 0]
click at [369, 174] on input "text" at bounding box center [412, 174] width 134 height 16
click at [399, 175] on input "text" at bounding box center [412, 174] width 134 height 16
type input "busy"
click at [460, 192] on input "text" at bounding box center [527, 194] width 134 height 16
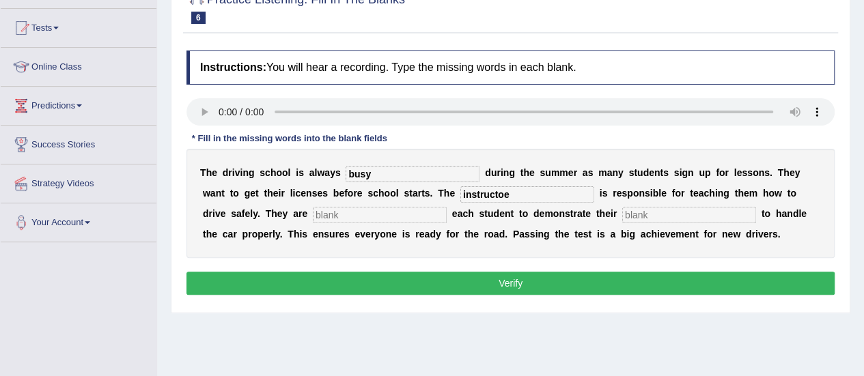
type input "instructoe"
click at [313, 213] on input "text" at bounding box center [380, 215] width 134 height 16
type input "reuiring"
click at [622, 216] on input "text" at bounding box center [689, 215] width 134 height 16
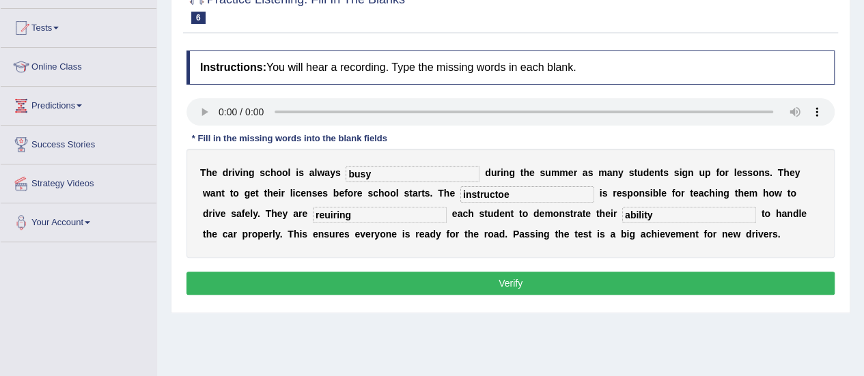
type input "ability"
click at [313, 216] on input "reuiring" at bounding box center [380, 215] width 134 height 16
type input "requirring"
click at [466, 197] on input "instructoe" at bounding box center [527, 194] width 134 height 16
type input "instructor"
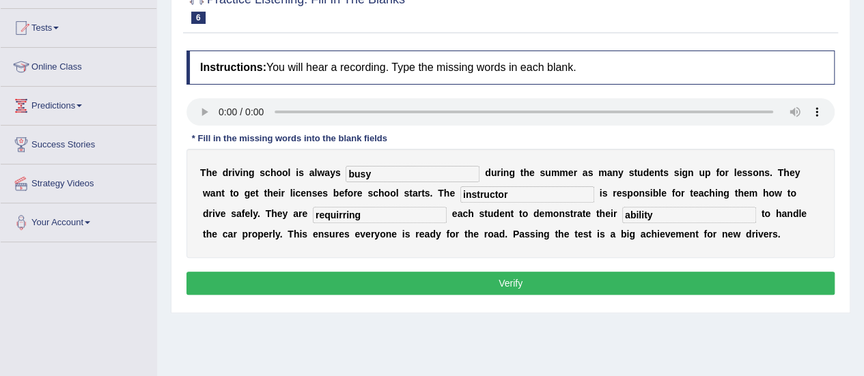
click at [384, 174] on input "busy" at bounding box center [412, 174] width 134 height 16
click at [313, 216] on input "requirring" at bounding box center [380, 215] width 134 height 16
click at [313, 212] on input "requirring" at bounding box center [380, 215] width 134 height 16
type input "requiring"
click at [622, 214] on input "ability" at bounding box center [689, 215] width 134 height 16
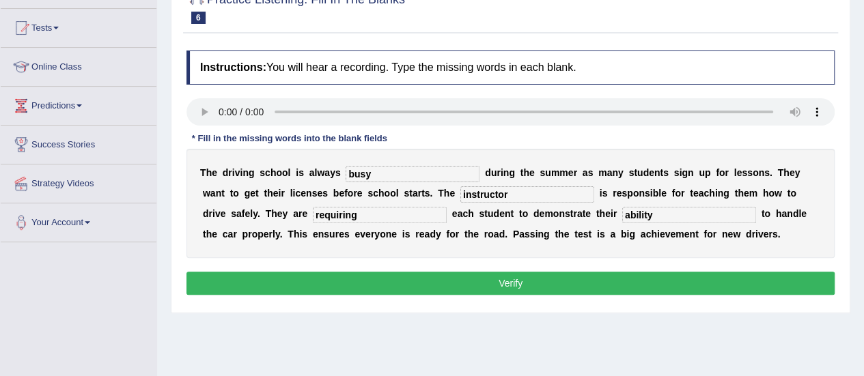
click at [535, 273] on button "Verify" at bounding box center [510, 283] width 648 height 23
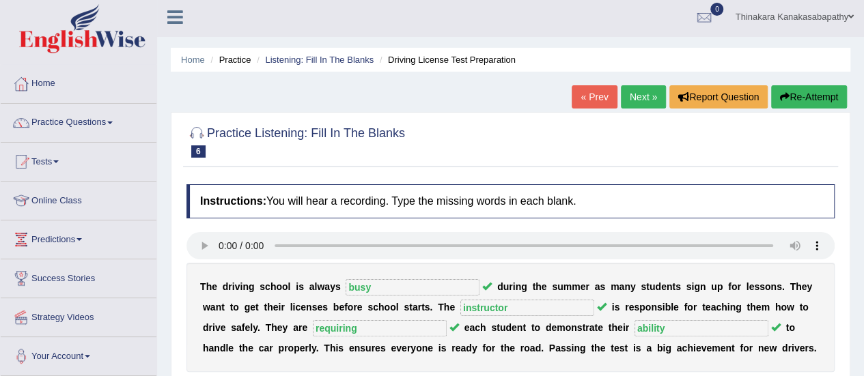
scroll to position [0, 0]
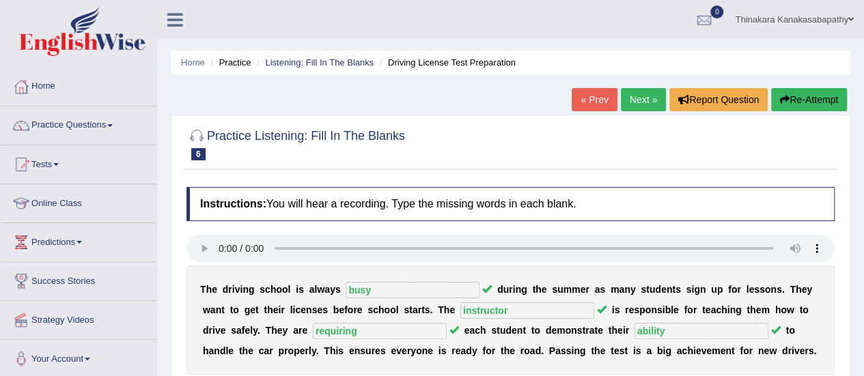
click at [640, 108] on link "Next »" at bounding box center [643, 99] width 45 height 23
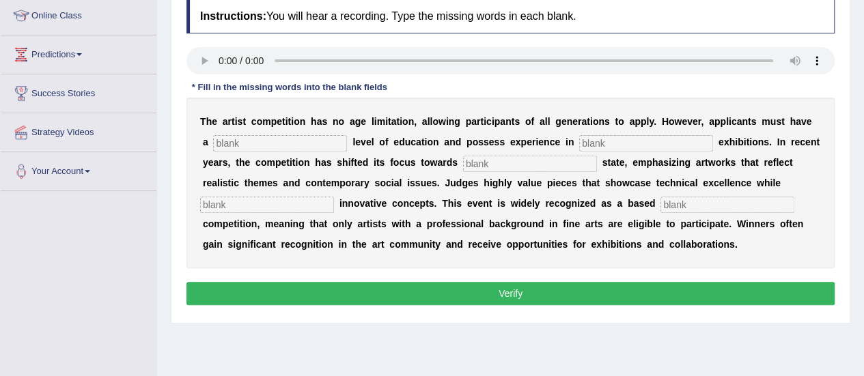
scroll to position [205, 0]
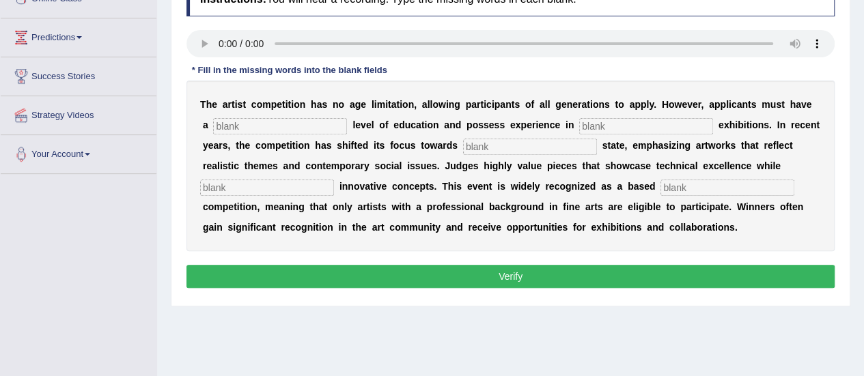
click at [307, 129] on input "text" at bounding box center [280, 126] width 134 height 16
type input "cgratute"
click at [601, 129] on input "text" at bounding box center [646, 126] width 134 height 16
click at [480, 145] on input "text" at bounding box center [530, 147] width 134 height 16
type input "realstya"
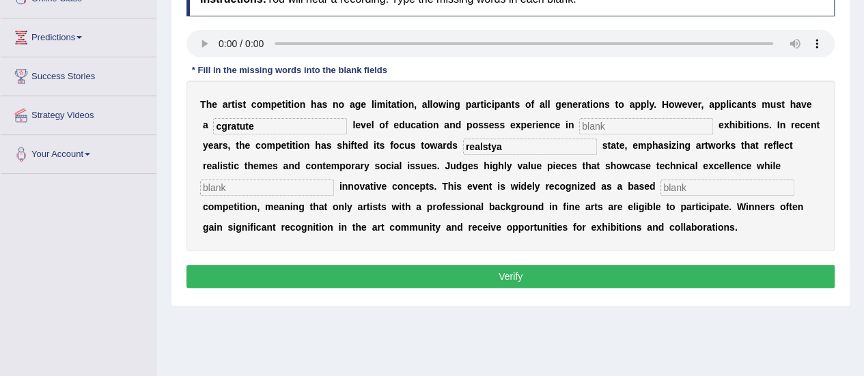
click at [334, 180] on input "text" at bounding box center [267, 188] width 134 height 16
type input "incorating"
click at [660, 183] on input "text" at bounding box center [727, 188] width 134 height 16
type input "profession"
click at [334, 180] on input "incorating" at bounding box center [267, 188] width 134 height 16
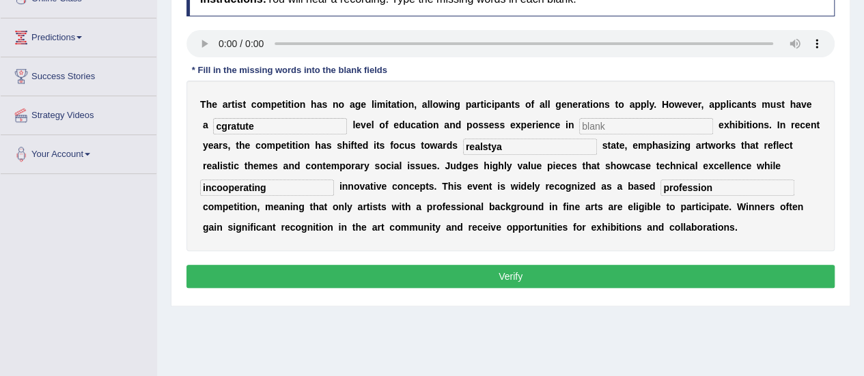
click at [334, 180] on input "incooperating" at bounding box center [267, 188] width 134 height 16
type input "incooperating"
click at [463, 150] on input "realstya" at bounding box center [530, 147] width 134 height 16
click at [267, 118] on input "cgratute" at bounding box center [280, 126] width 134 height 16
type input "c"
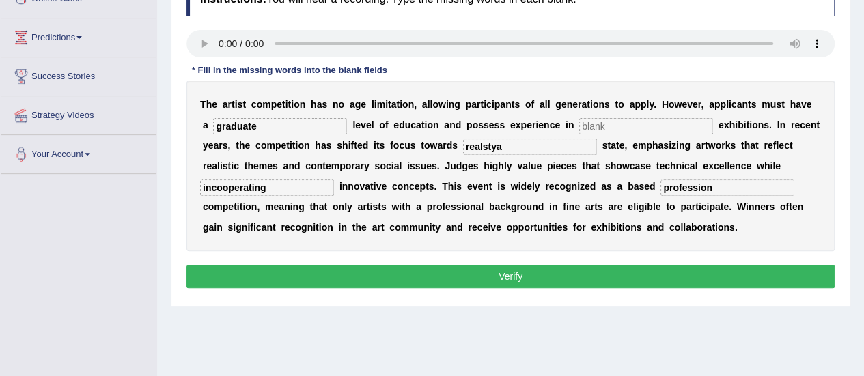
type input "graduate"
click at [601, 120] on input "text" at bounding box center [646, 126] width 134 height 16
click at [463, 149] on input "realstya" at bounding box center [530, 147] width 134 height 16
type input "real"
click at [334, 180] on input "incooperating" at bounding box center [267, 188] width 134 height 16
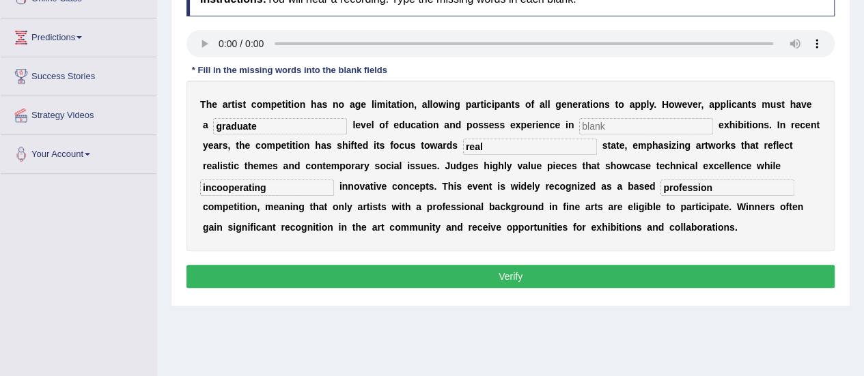
click at [660, 189] on input "profession" at bounding box center [727, 188] width 134 height 16
type input "profession"
click at [528, 279] on button "Verify" at bounding box center [510, 276] width 648 height 23
click at [579, 119] on input "text" at bounding box center [646, 126] width 134 height 16
type input "innovative"
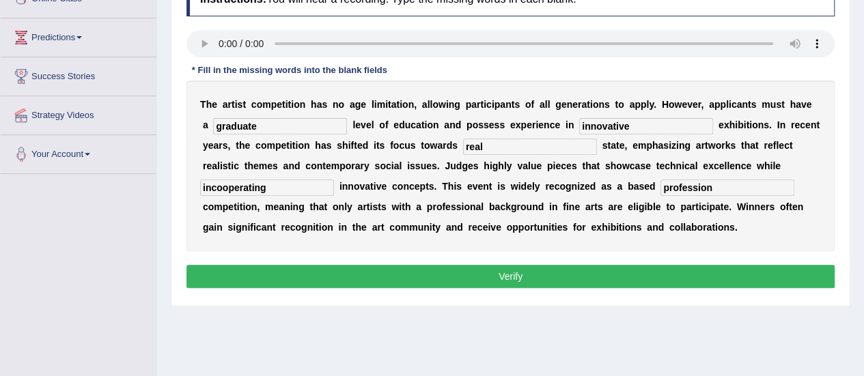
click at [537, 275] on button "Verify" at bounding box center [510, 276] width 648 height 23
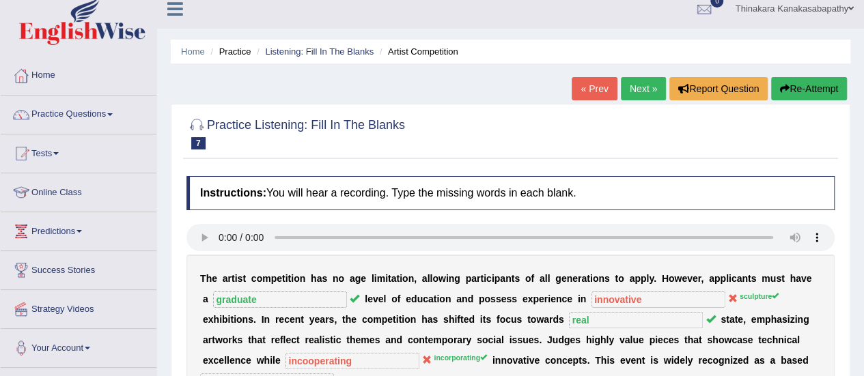
scroll to position [0, 0]
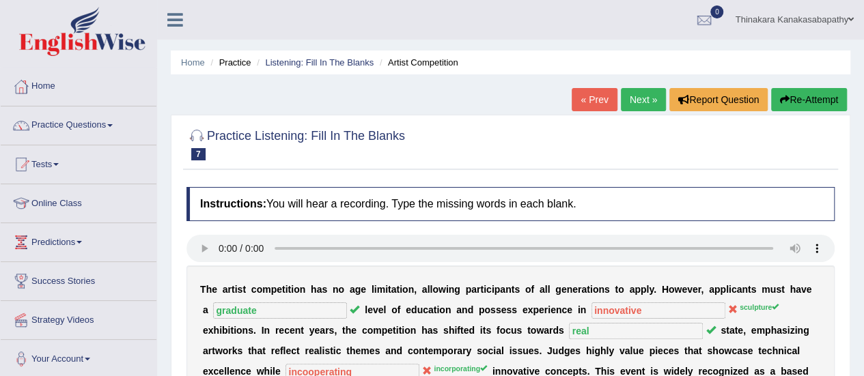
click at [649, 96] on link "Next »" at bounding box center [643, 99] width 45 height 23
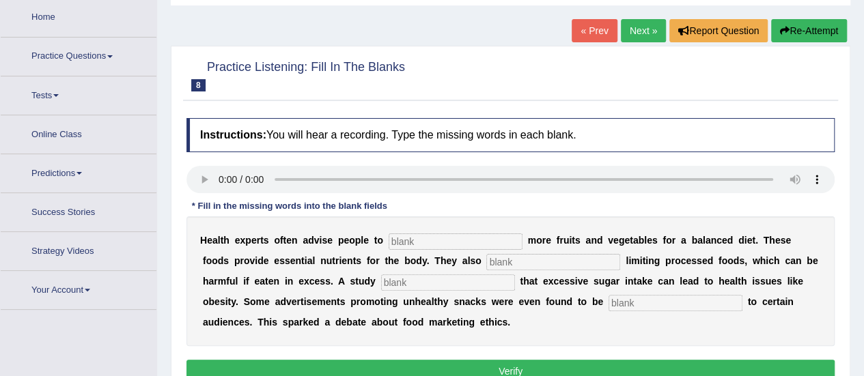
scroll to position [143, 0]
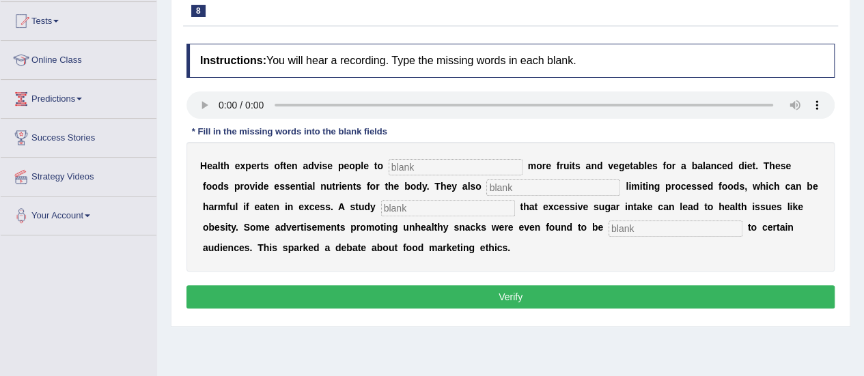
click at [421, 165] on input "text" at bounding box center [455, 167] width 134 height 16
click at [410, 169] on input "text" at bounding box center [455, 167] width 134 height 16
type input "consume"
click at [486, 186] on input "text" at bounding box center [553, 188] width 134 height 16
type input "recommmenrded"
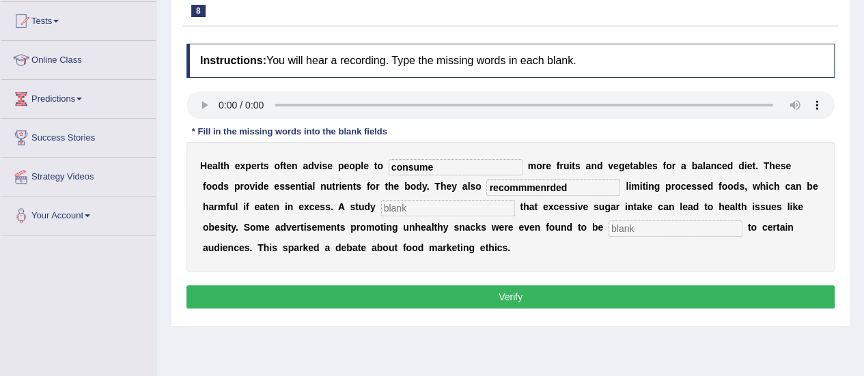
click at [381, 200] on input "text" at bounding box center [448, 208] width 134 height 16
type input "diadgnos"
click at [608, 233] on input "text" at bounding box center [675, 229] width 134 height 16
click at [608, 227] on input "affensive" at bounding box center [675, 229] width 134 height 16
type input "affensive"
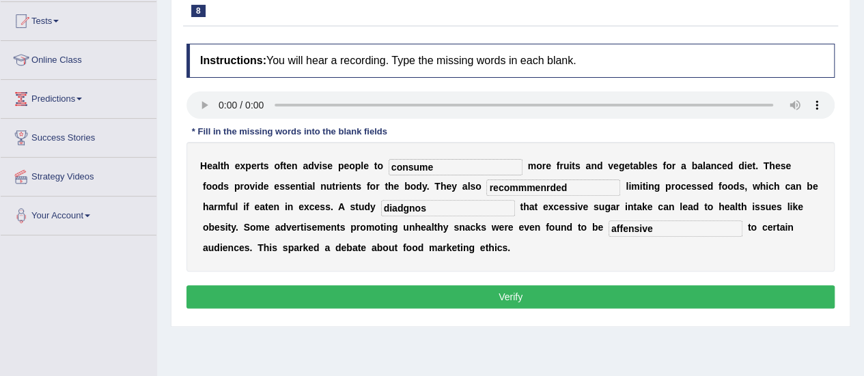
click at [492, 182] on input "recommmenrded" at bounding box center [553, 188] width 134 height 16
click at [486, 188] on input "recommmenrded" at bounding box center [553, 188] width 134 height 16
drag, startPoint x: 441, startPoint y: 186, endPoint x: 460, endPoint y: 197, distance: 22.4
click at [486, 186] on input "recommmenrded" at bounding box center [553, 188] width 134 height 16
click at [486, 186] on input "recommenrded" at bounding box center [553, 188] width 134 height 16
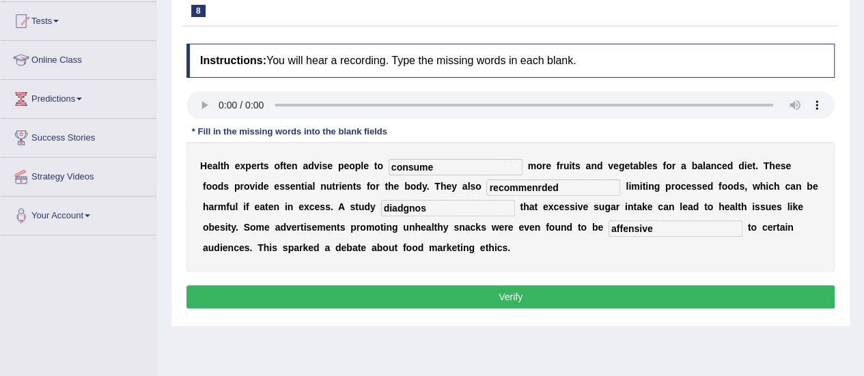
click at [486, 190] on input "recommenrded" at bounding box center [553, 188] width 134 height 16
click at [486, 193] on input "recommended" at bounding box center [553, 188] width 134 height 16
type input "recommended"
click at [445, 173] on input "consume" at bounding box center [455, 167] width 134 height 16
click at [381, 207] on input "diadgnos" at bounding box center [448, 208] width 134 height 16
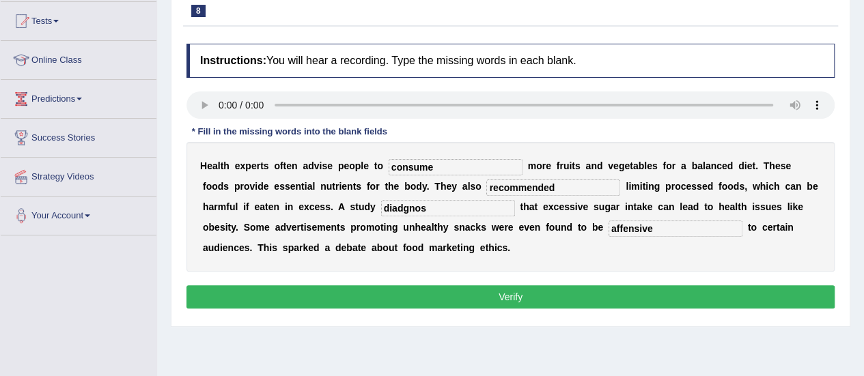
click at [381, 207] on input "diadgnos" at bounding box center [448, 208] width 134 height 16
drag, startPoint x: 324, startPoint y: 208, endPoint x: 342, endPoint y: 218, distance: 20.5
click at [381, 208] on input "diagnos" at bounding box center [448, 208] width 134 height 16
type input "diagnosis"
click at [566, 298] on button "Verify" at bounding box center [510, 296] width 648 height 23
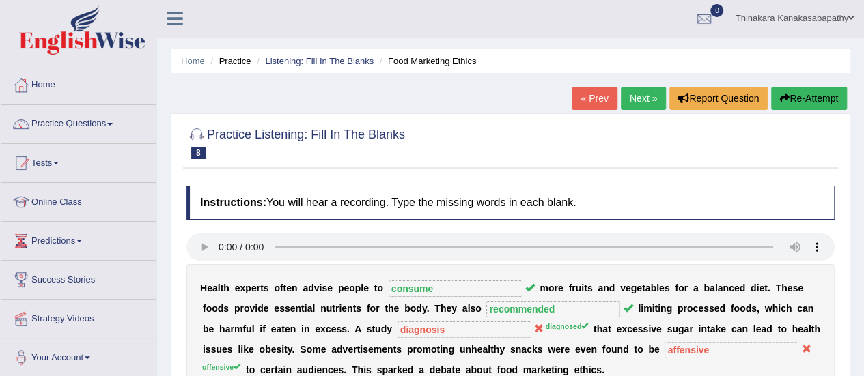
scroll to position [0, 0]
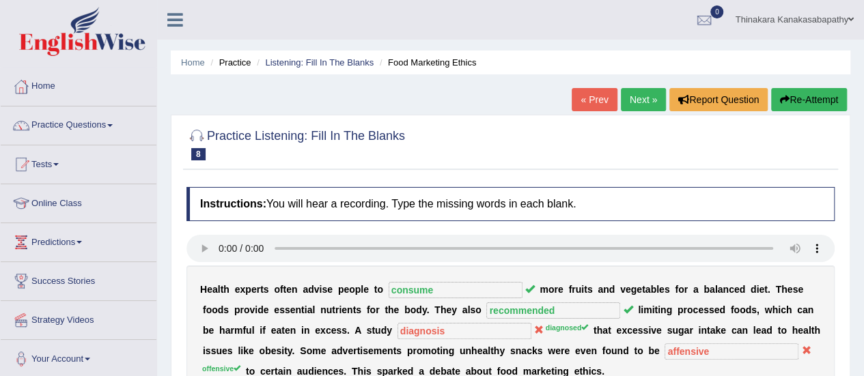
click at [638, 95] on link "Next »" at bounding box center [643, 99] width 45 height 23
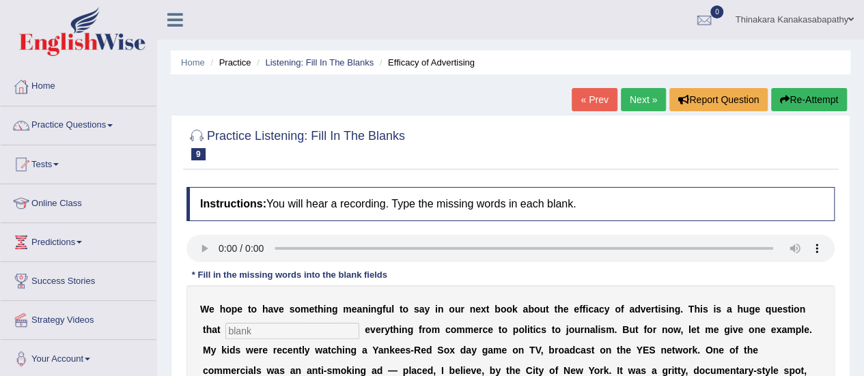
click at [651, 95] on link "Next »" at bounding box center [643, 99] width 45 height 23
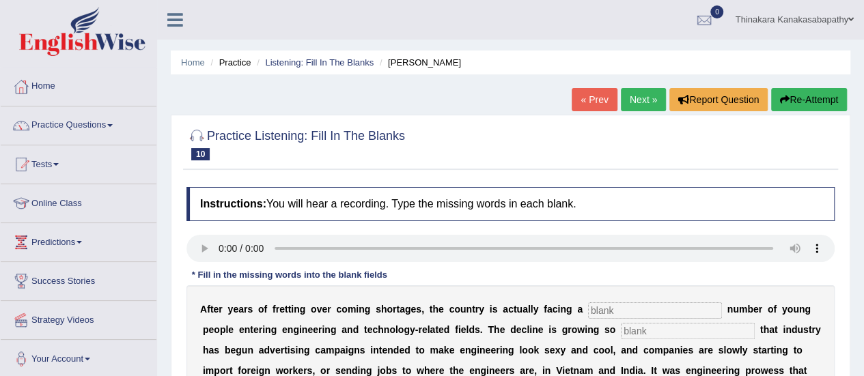
click at [642, 102] on link "Next »" at bounding box center [643, 99] width 45 height 23
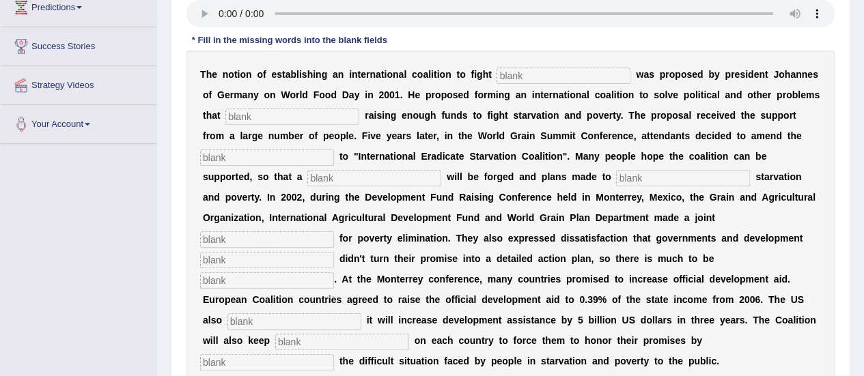
scroll to position [67, 0]
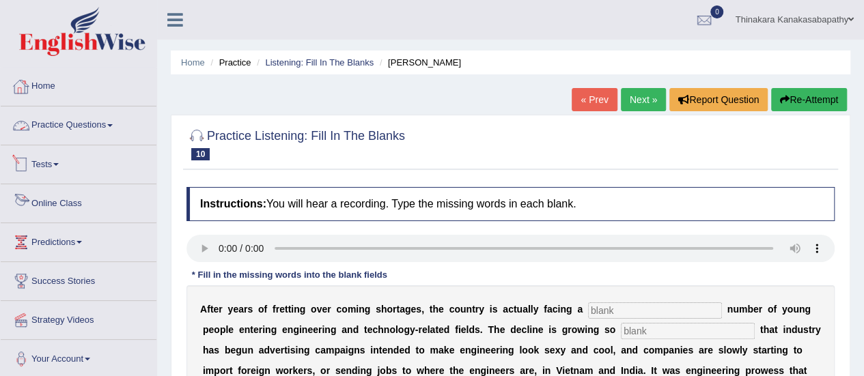
click at [82, 116] on link "Practice Questions" at bounding box center [79, 123] width 156 height 34
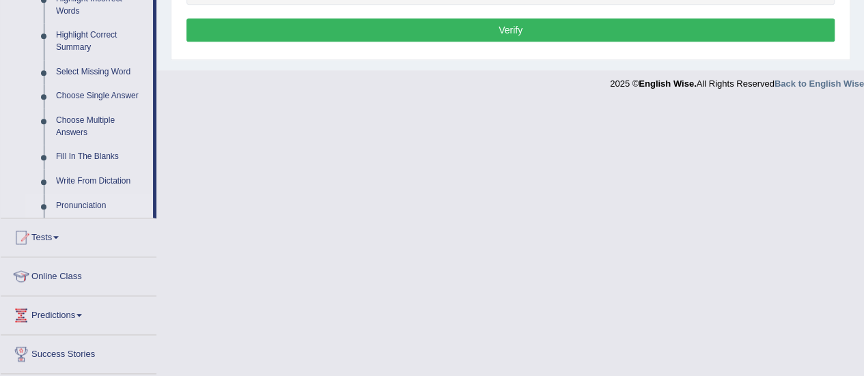
scroll to position [683, 0]
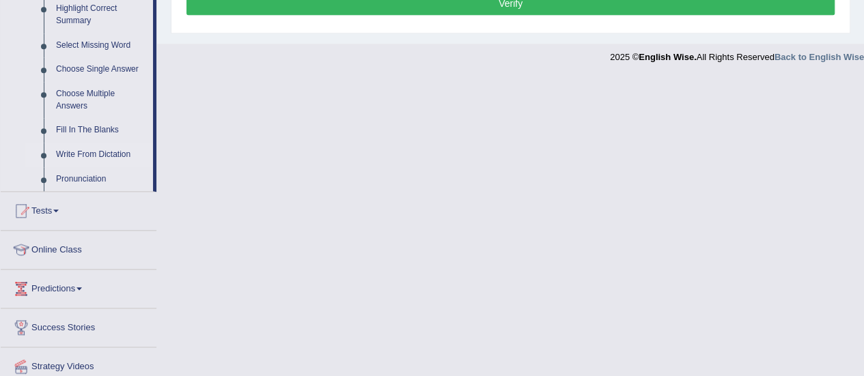
click at [81, 152] on link "Write From Dictation" at bounding box center [101, 155] width 103 height 25
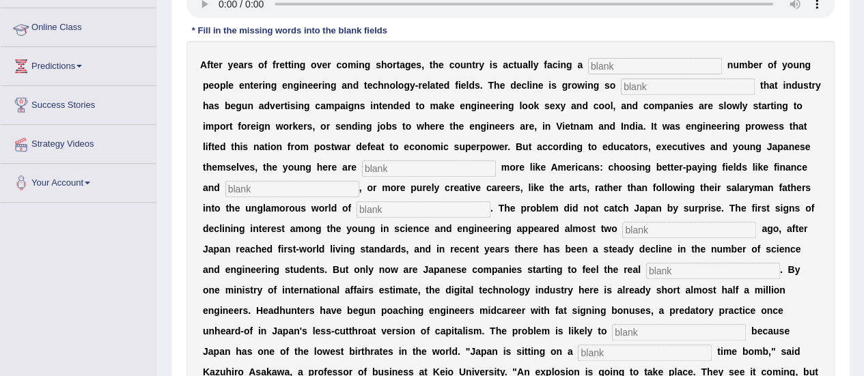
scroll to position [157, 0]
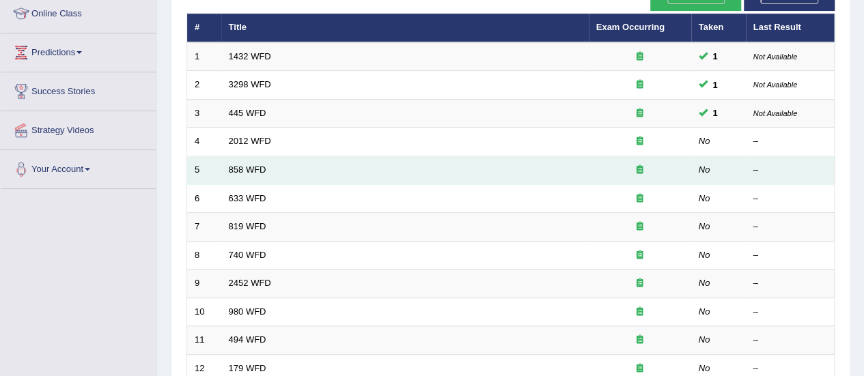
scroll to position [205, 0]
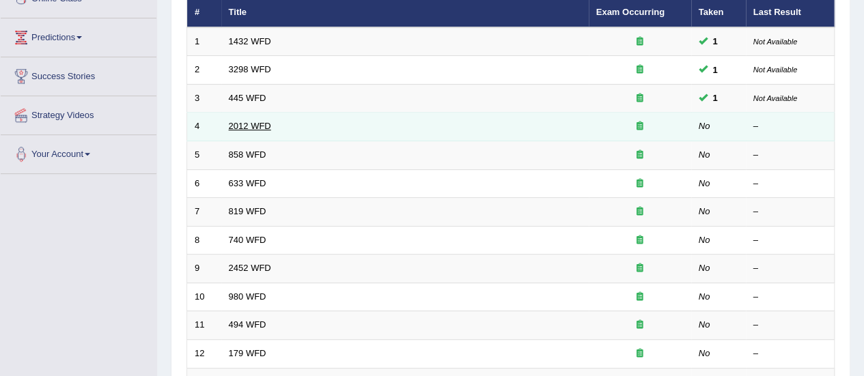
click at [232, 121] on link "2012 WFD" at bounding box center [250, 126] width 42 height 10
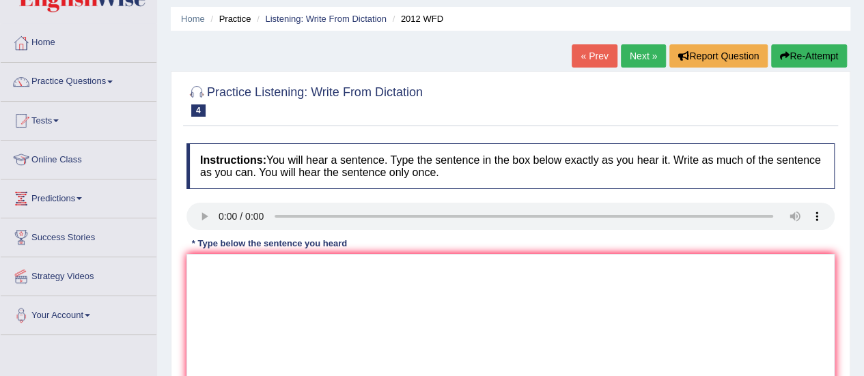
scroll to position [137, 0]
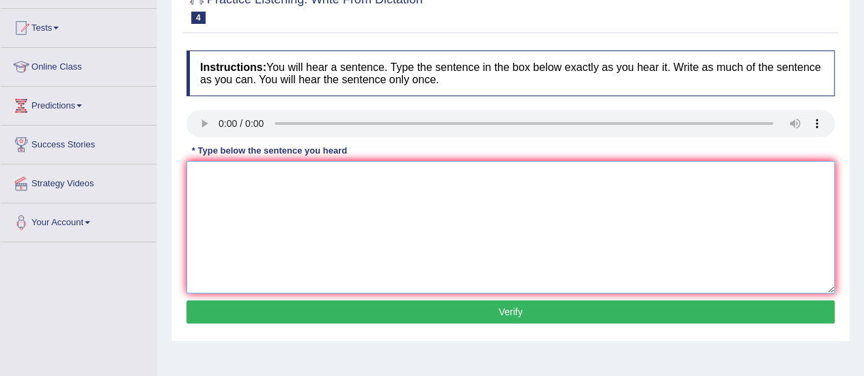
click at [309, 212] on textarea at bounding box center [510, 227] width 648 height 132
click at [259, 180] on textarea "There is a great deal on debate on this topic." at bounding box center [510, 227] width 648 height 132
click at [311, 182] on textarea "There is a great deal on debate on this topic." at bounding box center [510, 227] width 648 height 132
click at [328, 175] on textarea "There is a great deal on debate on this topic." at bounding box center [510, 227] width 648 height 132
click at [284, 175] on textarea "There is a great deal on debate in on this topic." at bounding box center [510, 227] width 648 height 132
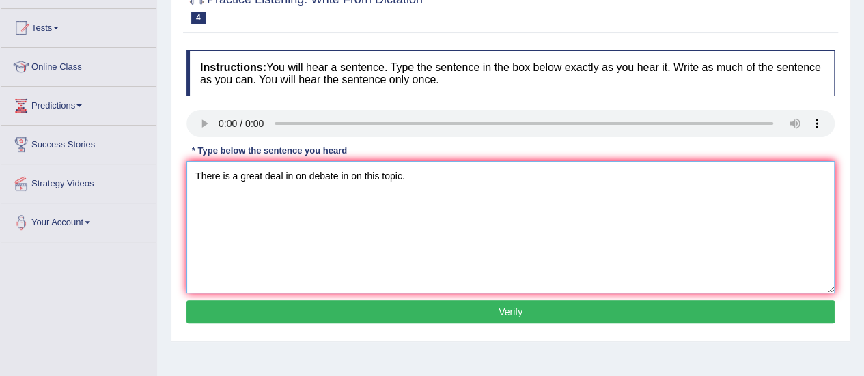
click at [378, 177] on textarea "There is a great deal in on debate in on this topic." at bounding box center [510, 227] width 648 height 132
type textarea "There is a great deal in on debate in on this topic."
click at [541, 311] on button "Verify" at bounding box center [510, 311] width 648 height 23
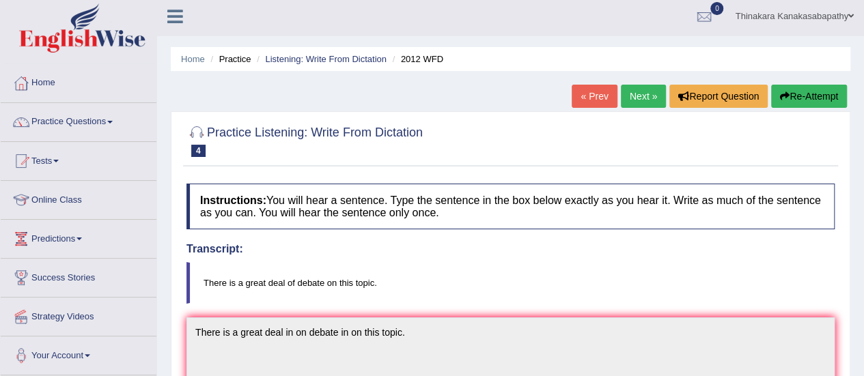
scroll to position [0, 0]
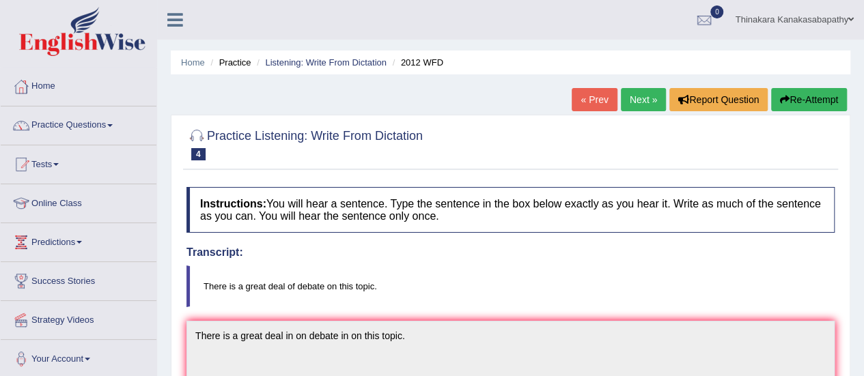
click at [642, 98] on link "Next »" at bounding box center [643, 99] width 45 height 23
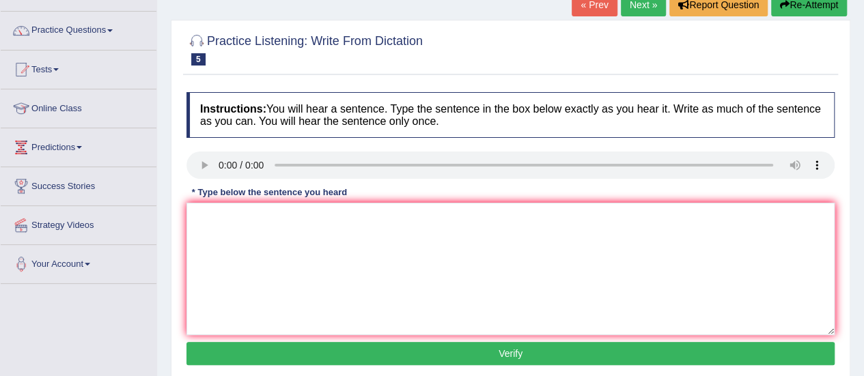
scroll to position [137, 0]
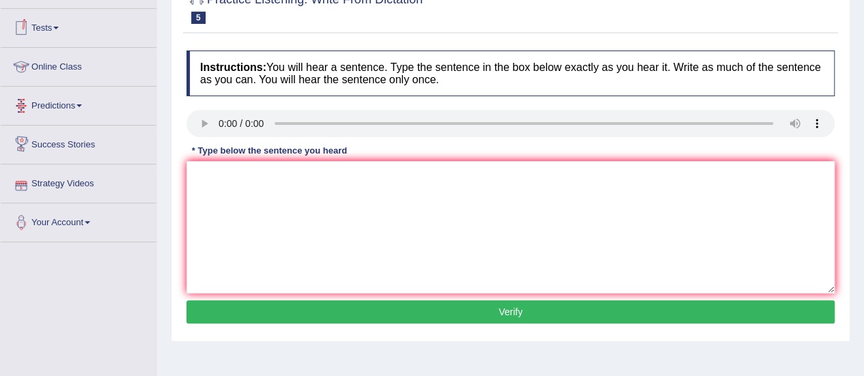
click at [67, 57] on link "Online Class" at bounding box center [79, 65] width 156 height 34
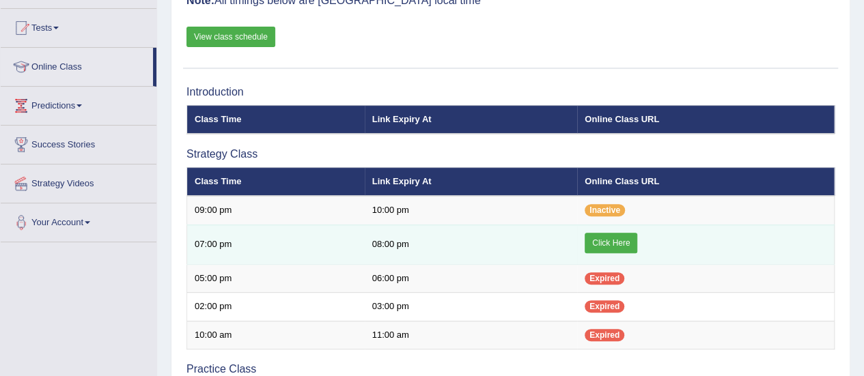
click at [632, 246] on link "Click Here" at bounding box center [610, 243] width 53 height 20
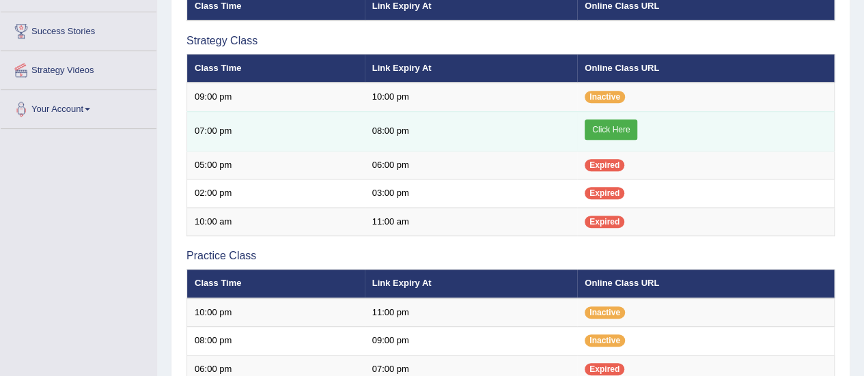
scroll to position [273, 0]
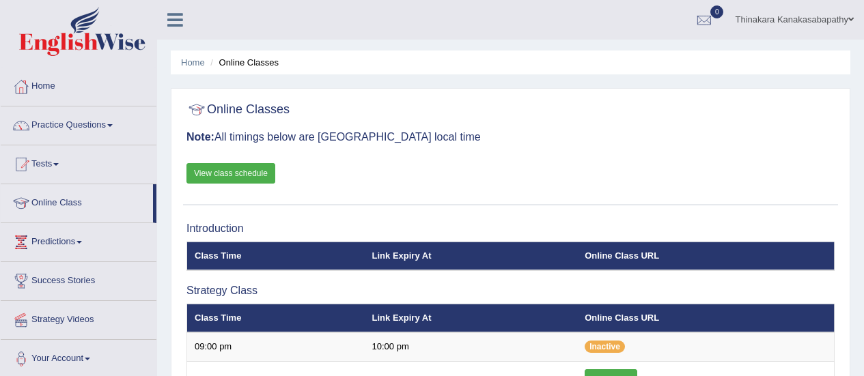
scroll to position [273, 0]
click at [41, 86] on link "Home" at bounding box center [79, 85] width 156 height 34
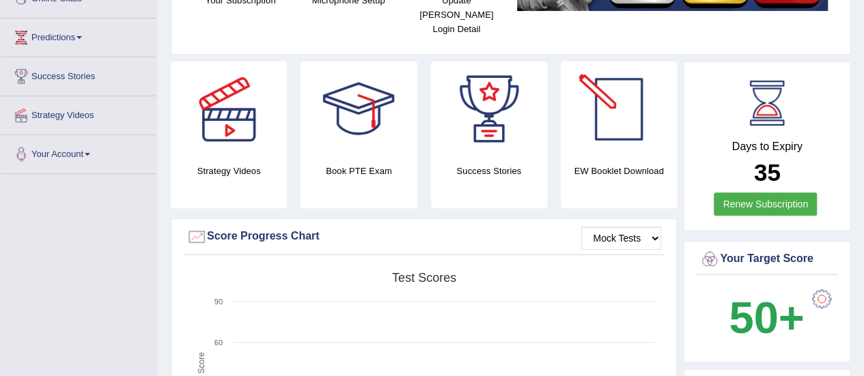
scroll to position [273, 0]
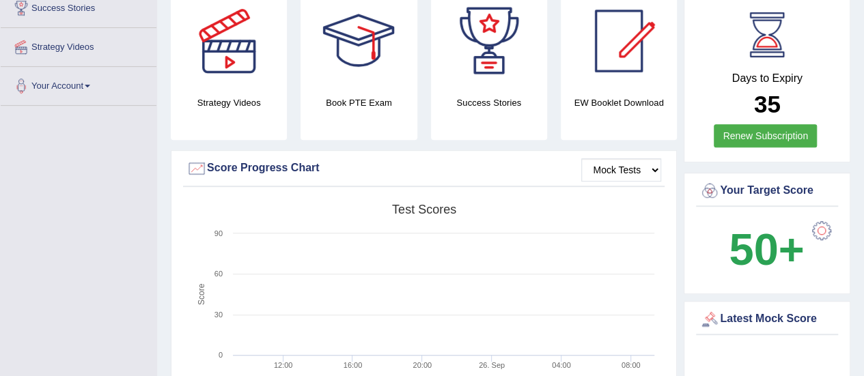
click at [612, 96] on h4 "EW Booklet Download" at bounding box center [618, 103] width 116 height 14
click at [628, 49] on div at bounding box center [619, 41] width 96 height 96
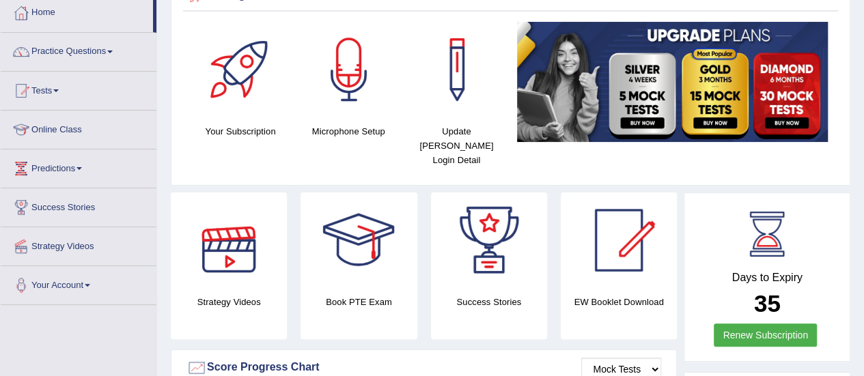
scroll to position [0, 0]
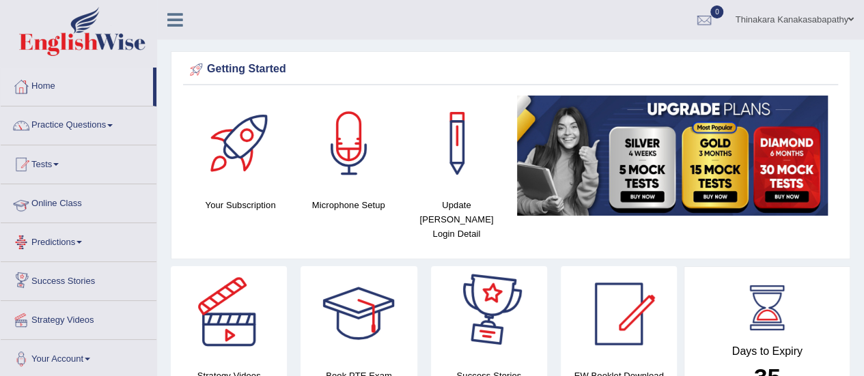
click at [53, 199] on link "Online Class" at bounding box center [79, 201] width 156 height 34
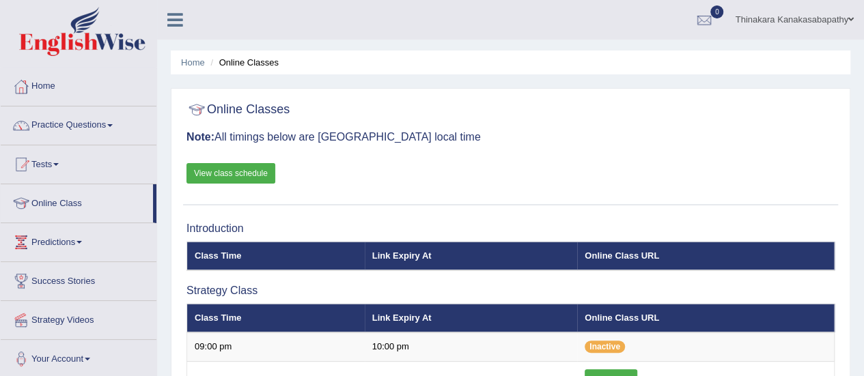
click at [34, 79] on link "Home" at bounding box center [79, 85] width 156 height 34
click at [34, 79] on link "Home" at bounding box center [77, 85] width 152 height 34
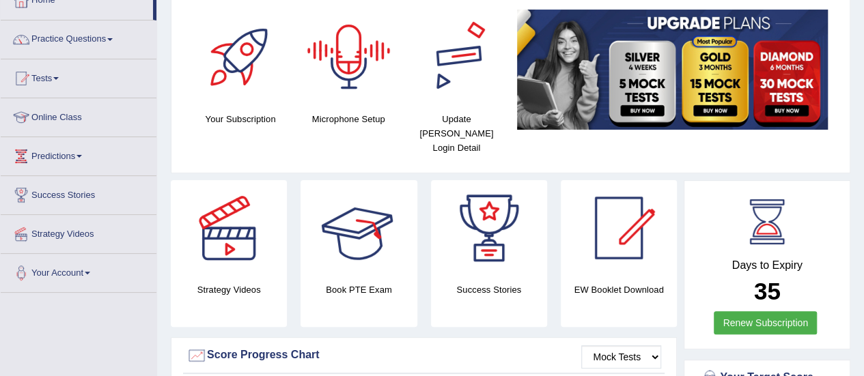
scroll to position [205, 0]
